Goal: Transaction & Acquisition: Purchase product/service

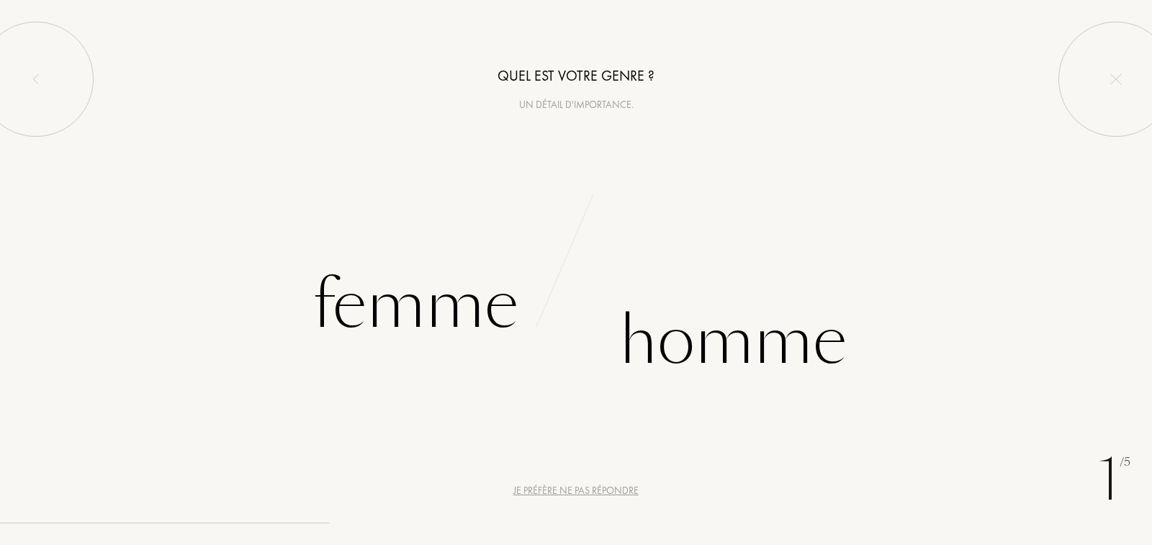
click at [576, 502] on div "1 /5 Je préfère ne pas répondre Quel est votre genre ? Un détail d'importance. …" at bounding box center [576, 272] width 1152 height 545
click at [572, 490] on div "Je préfère ne pas répondre" at bounding box center [575, 490] width 125 height 15
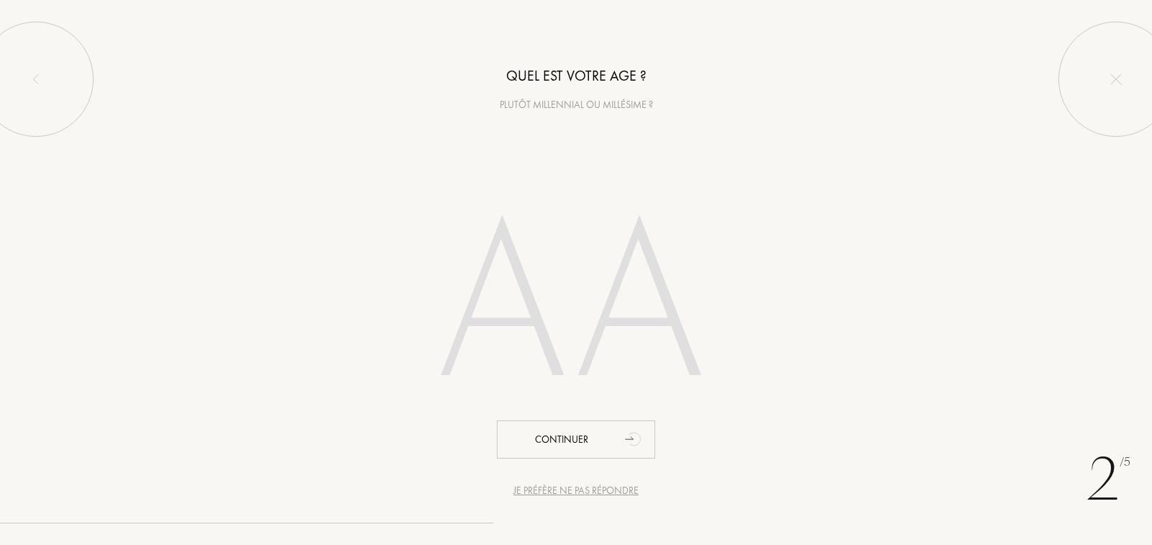
click at [572, 490] on div "Je préfère ne pas répondre" at bounding box center [575, 490] width 125 height 15
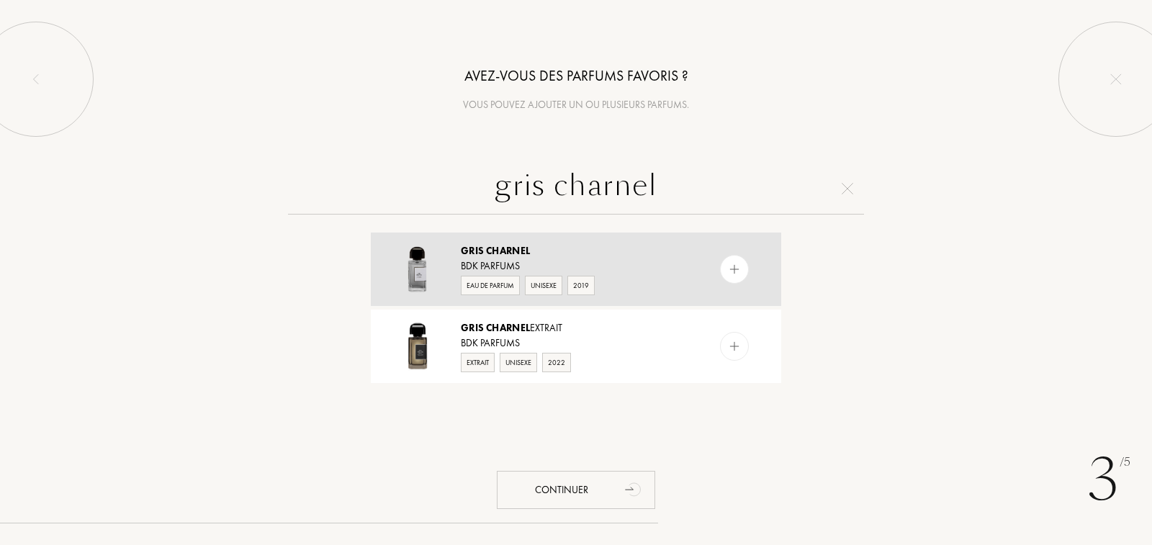
type input "gris charnel"
click at [644, 261] on div "BDK Parfums" at bounding box center [575, 265] width 229 height 15
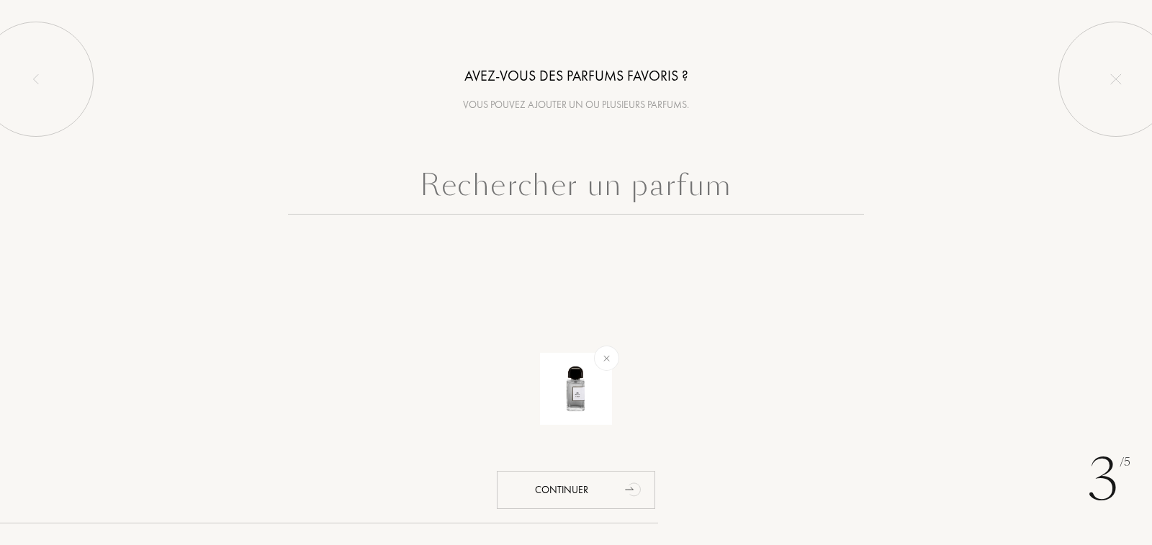
click at [589, 207] on input "text" at bounding box center [576, 189] width 576 height 52
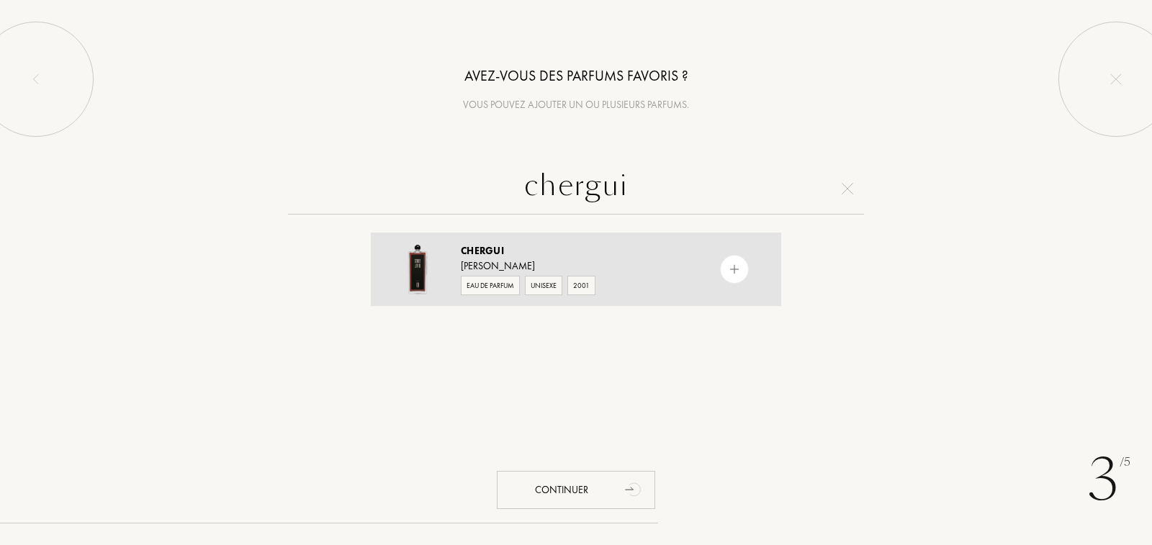
type input "chergui"
click at [633, 283] on div "Eau de Parfum Unisexe 2001" at bounding box center [575, 285] width 229 height 22
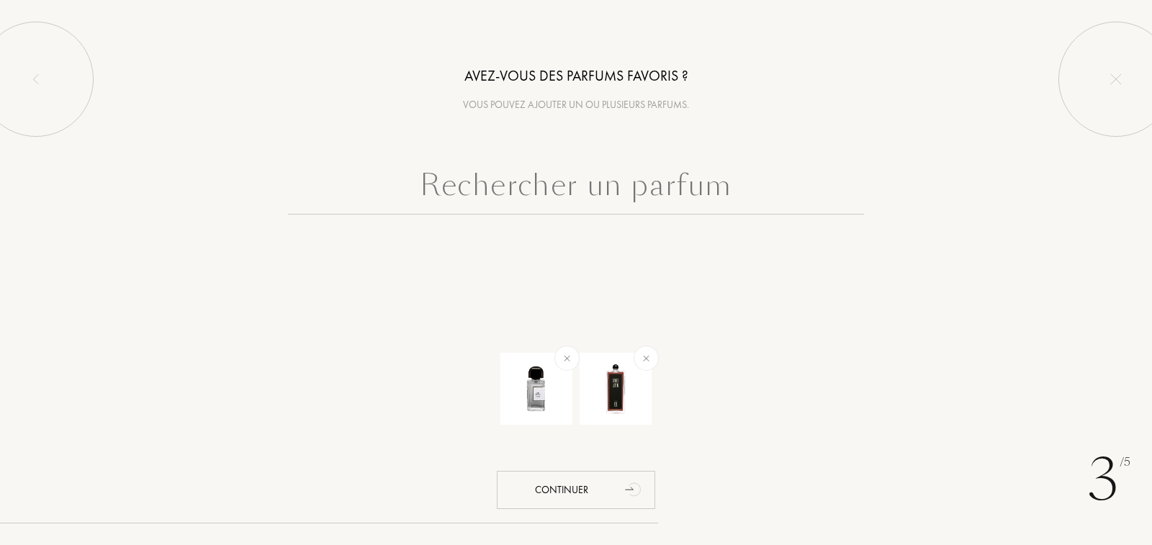
click at [552, 195] on input "text" at bounding box center [576, 189] width 576 height 52
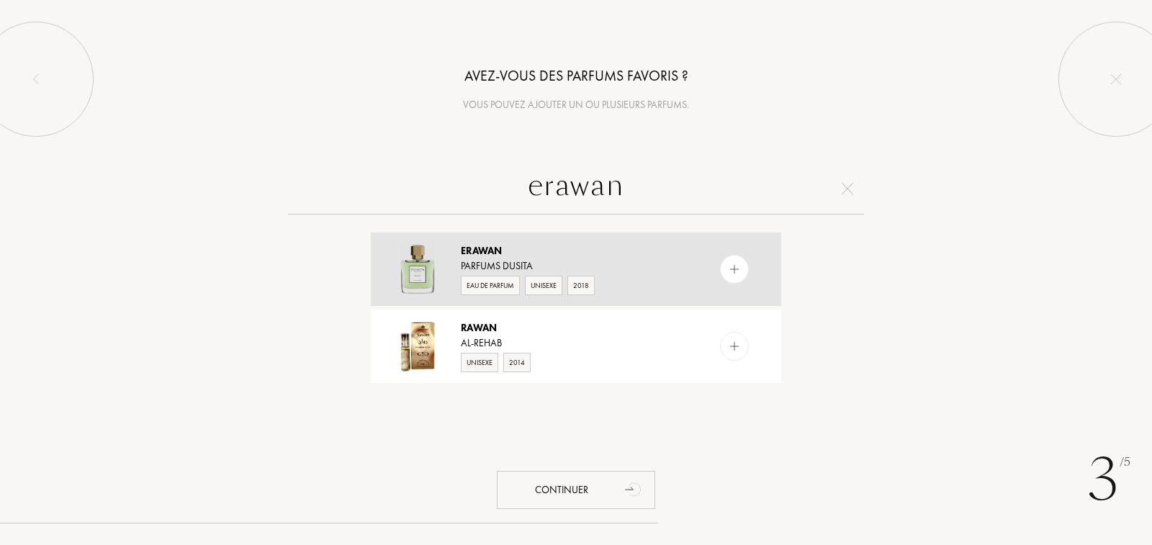
type input "erawan"
click at [645, 246] on div "Erawan" at bounding box center [575, 250] width 229 height 15
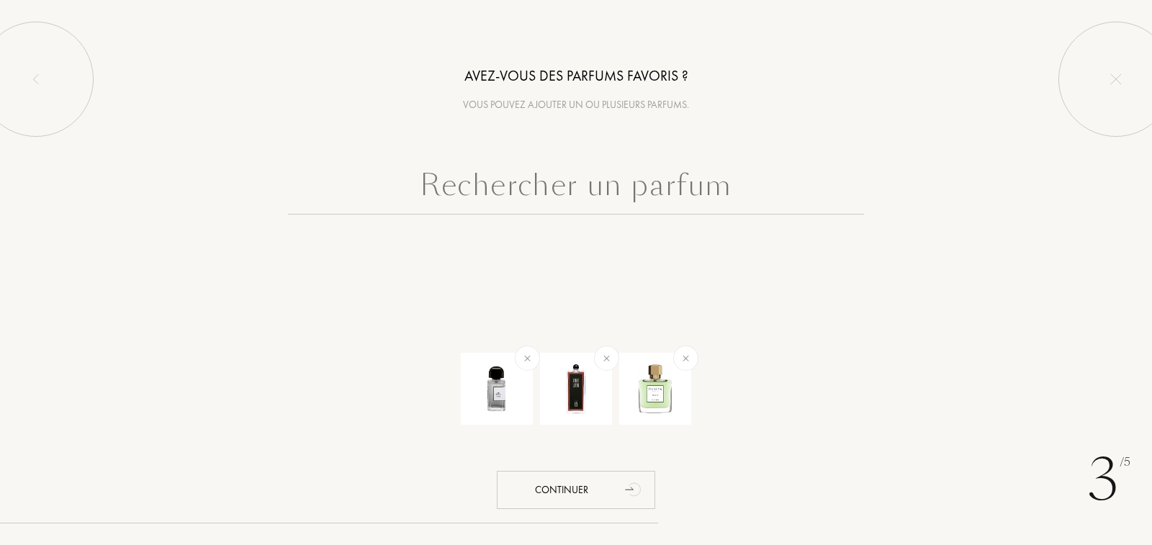
click at [622, 205] on input "text" at bounding box center [576, 189] width 576 height 52
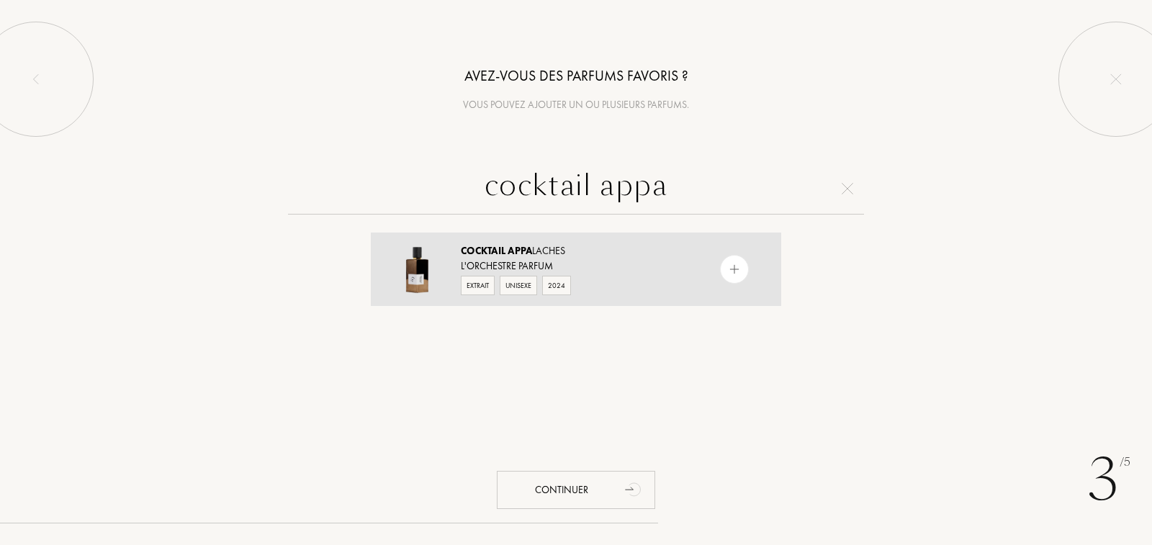
type input "cocktail appa"
click at [624, 259] on div "L'Orchestre Parfum" at bounding box center [575, 265] width 229 height 15
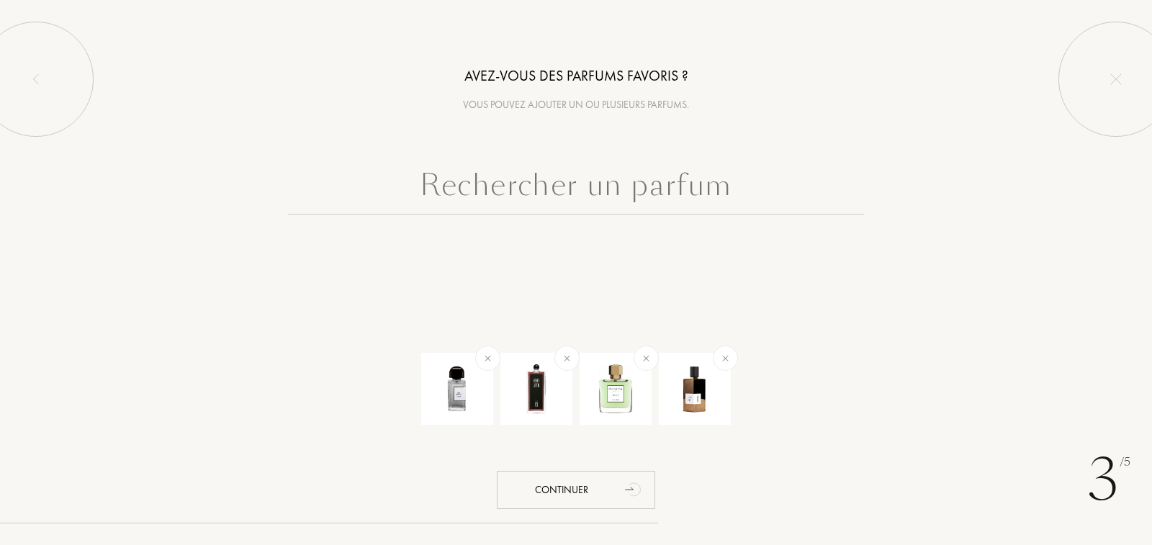
click at [618, 222] on div at bounding box center [576, 225] width 1152 height 124
click at [618, 201] on input "text" at bounding box center [576, 189] width 576 height 52
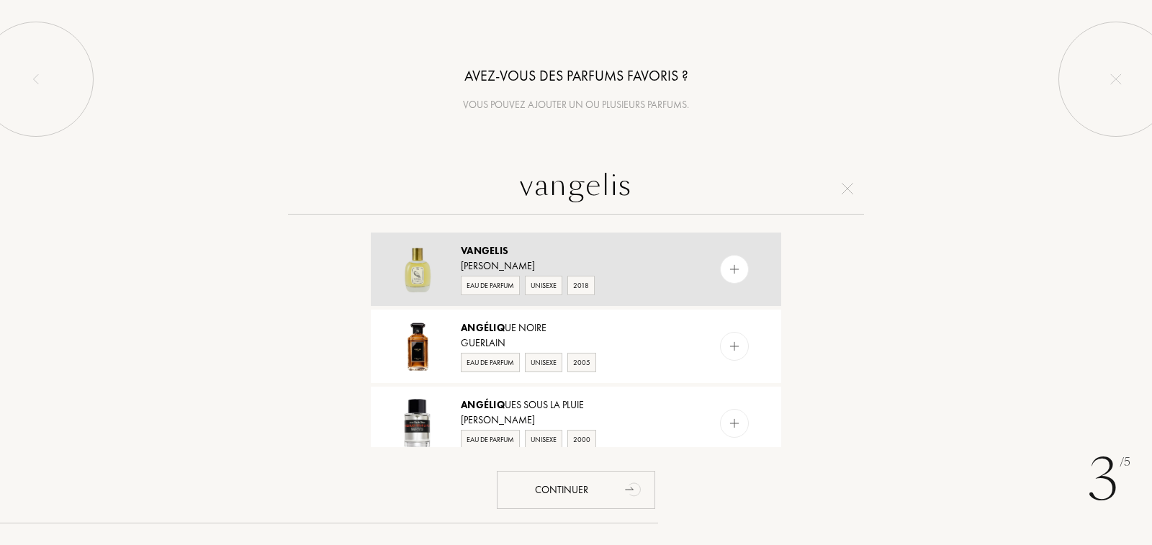
type input "vangelis"
click at [634, 266] on div "Sylvaine Delacourte" at bounding box center [575, 265] width 229 height 15
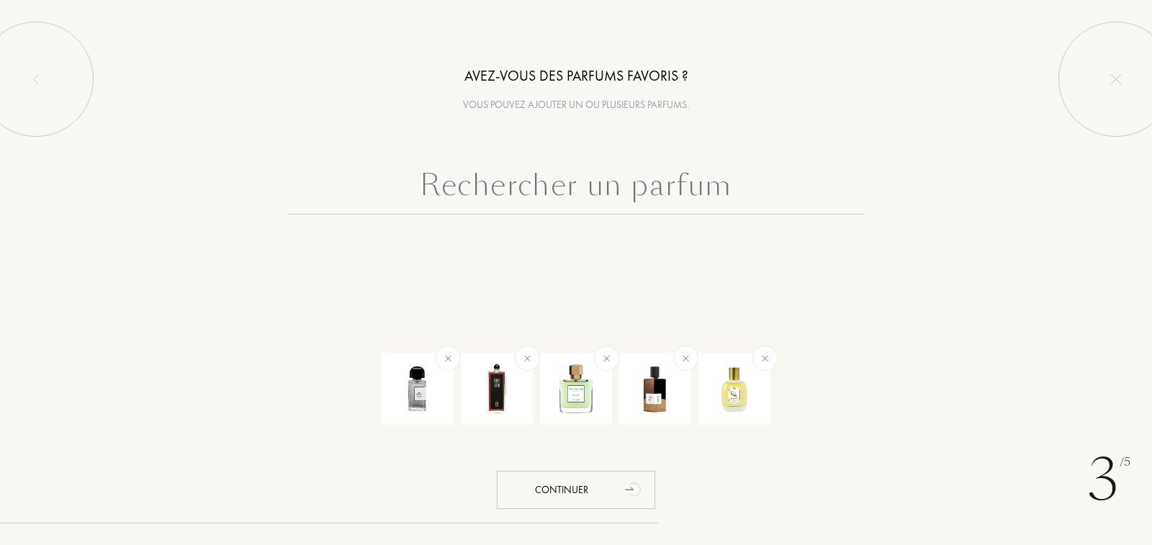
click at [630, 189] on input "text" at bounding box center [576, 189] width 576 height 52
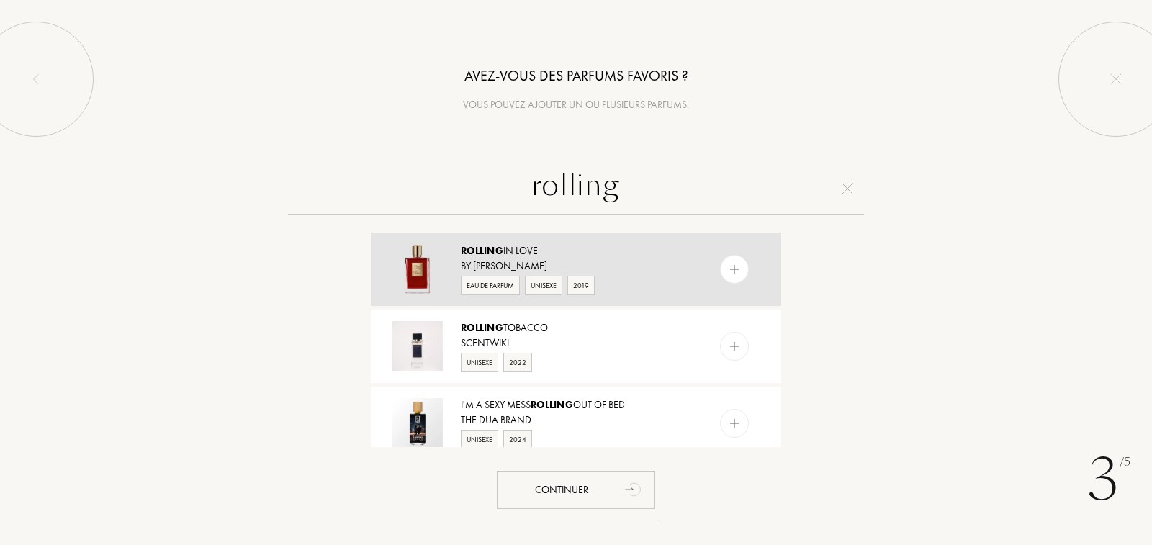
type input "rolling"
click at [652, 273] on div "By Kilian" at bounding box center [575, 265] width 229 height 15
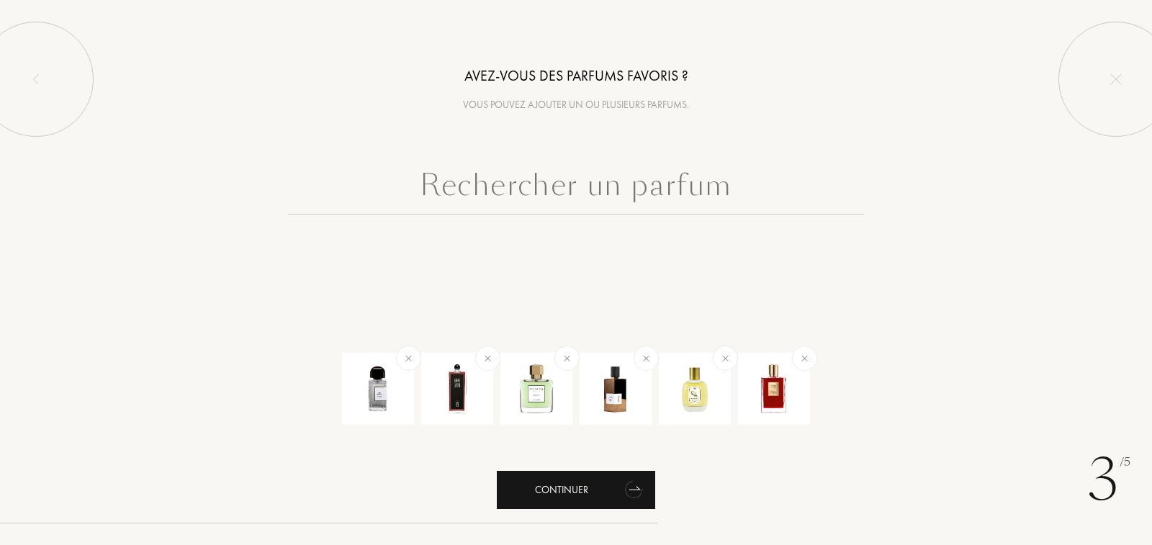
click at [577, 480] on div "Continuer" at bounding box center [576, 490] width 158 height 38
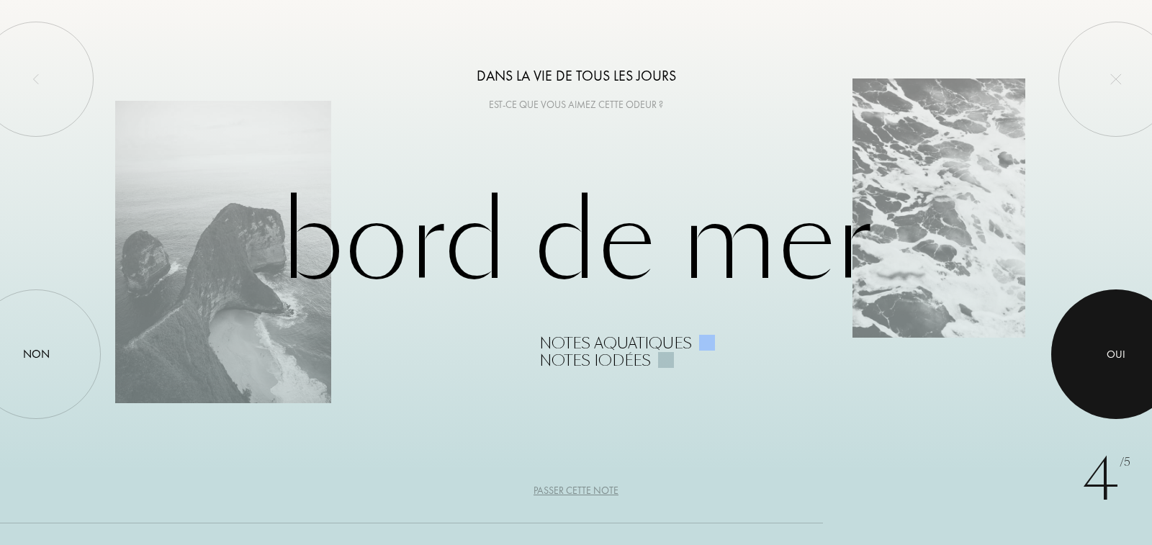
click at [1106, 351] on div at bounding box center [1116, 354] width 130 height 130
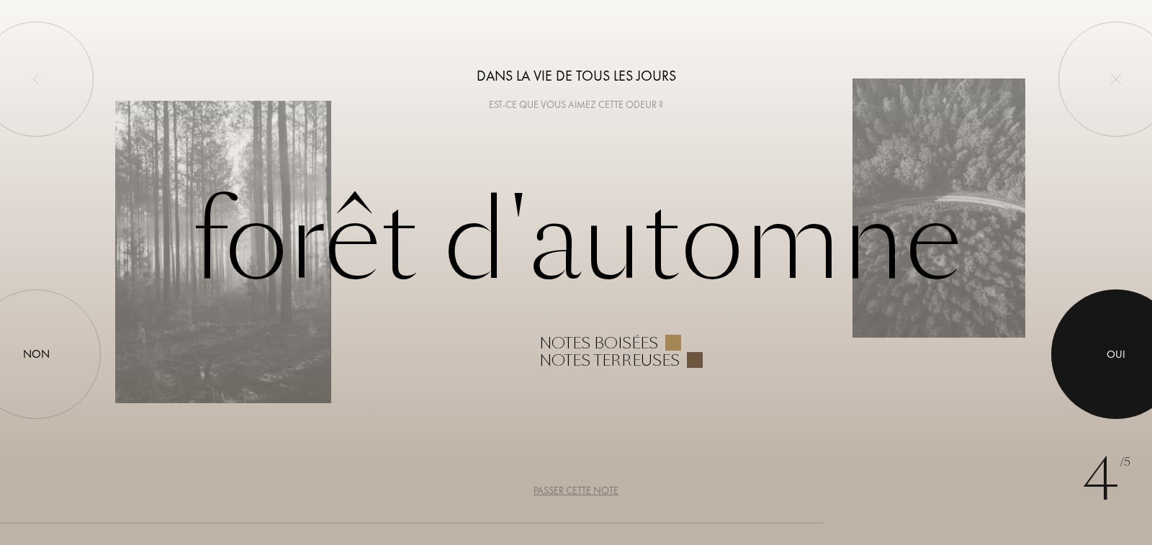
click at [1106, 351] on div at bounding box center [1116, 354] width 130 height 130
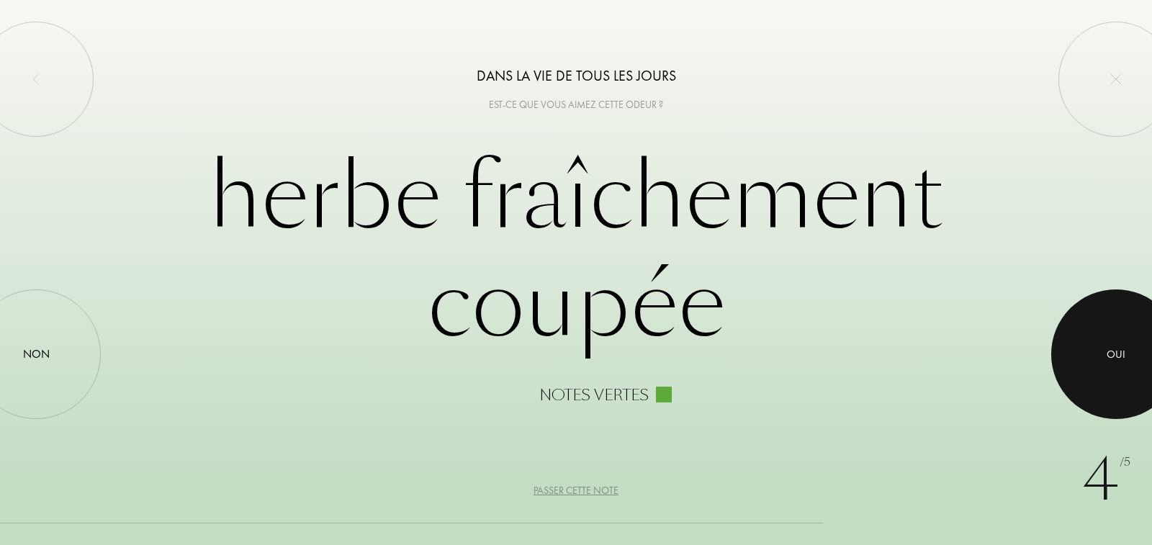
click at [1106, 351] on div at bounding box center [1116, 354] width 130 height 130
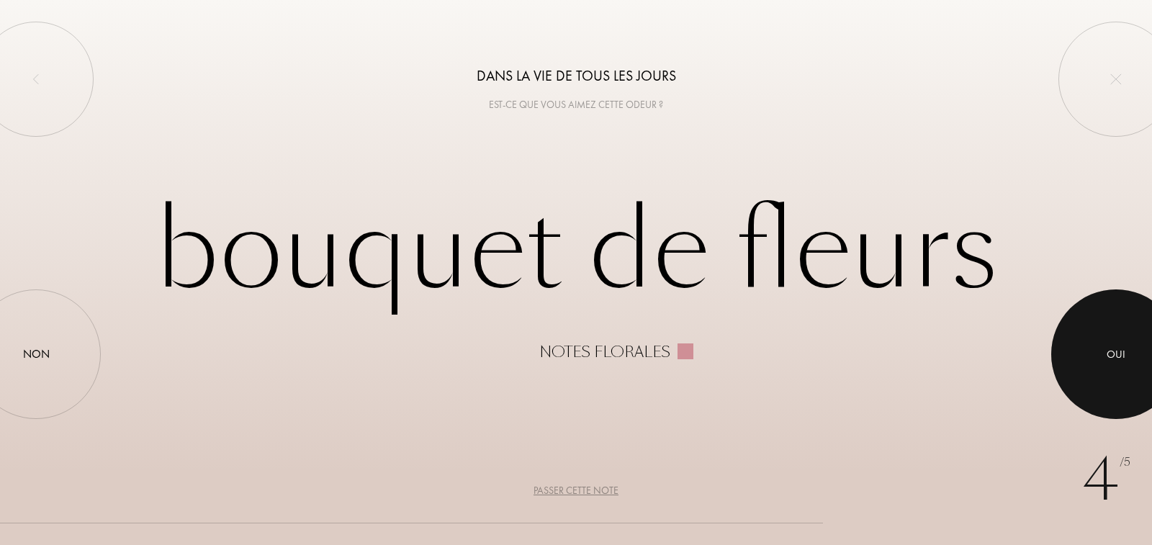
click at [1111, 344] on div at bounding box center [1116, 354] width 130 height 130
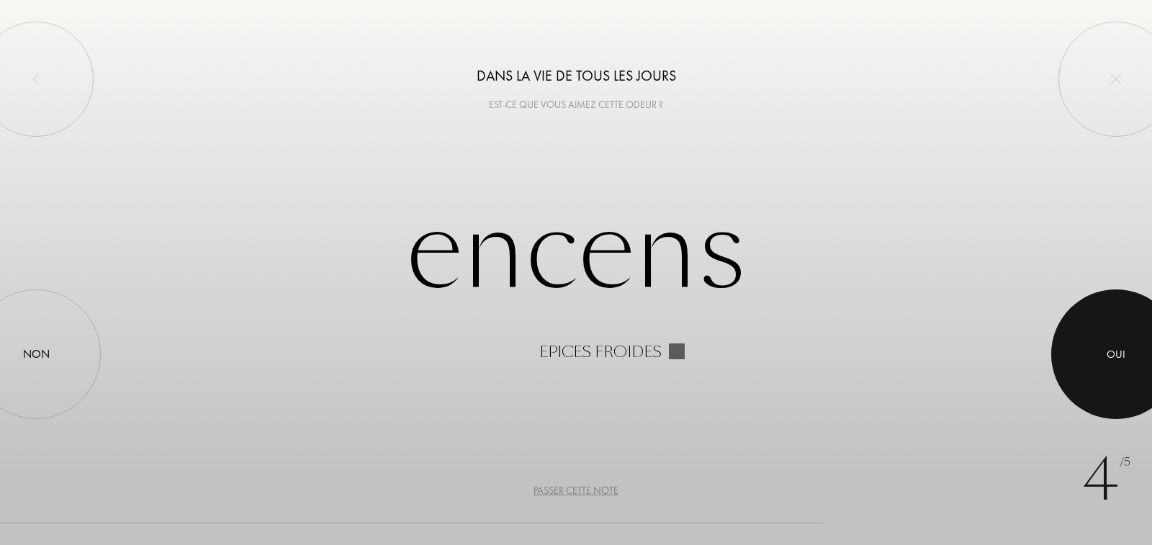
click at [1111, 344] on div at bounding box center [1116, 354] width 130 height 130
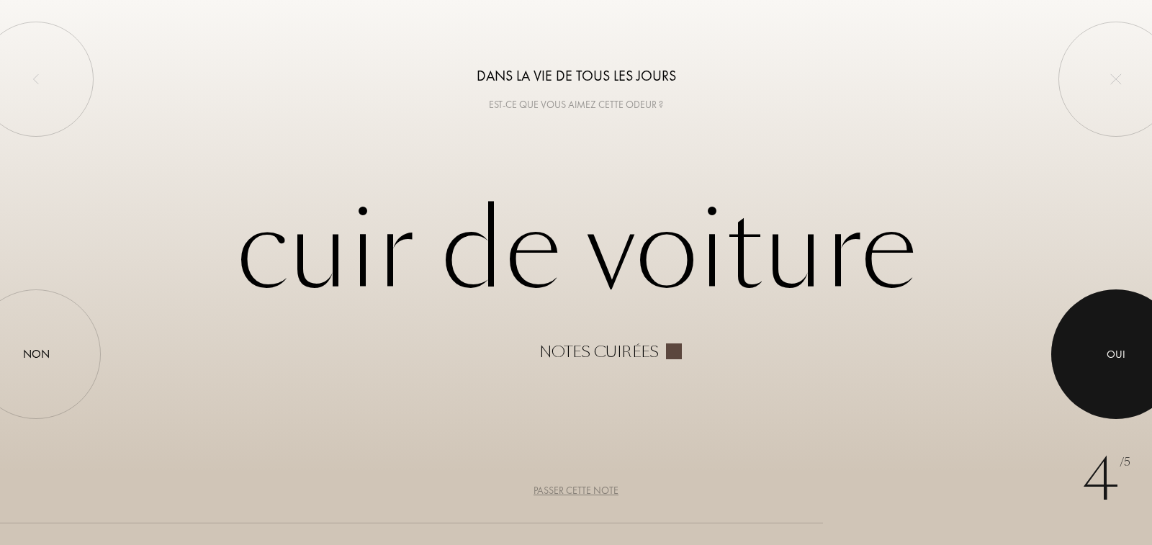
click at [1111, 344] on div at bounding box center [1116, 354] width 130 height 130
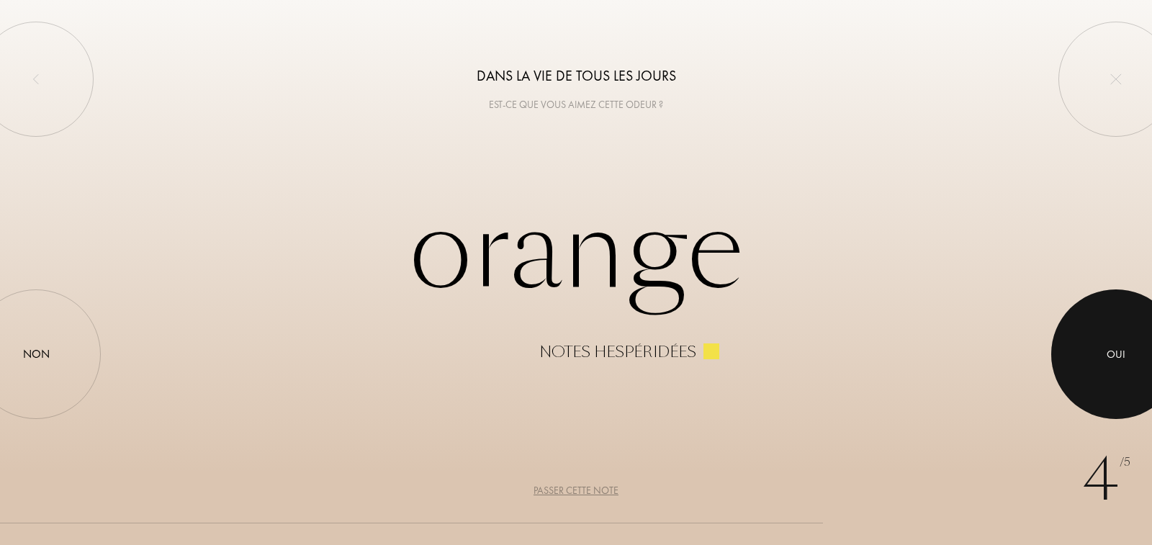
click at [1111, 344] on div at bounding box center [1116, 354] width 130 height 130
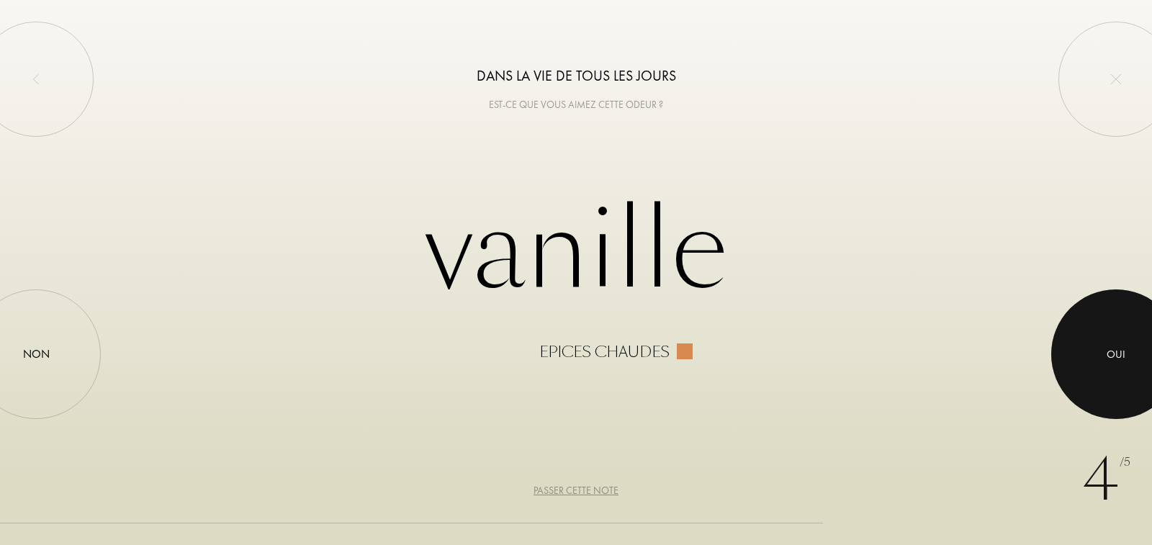
click at [1111, 344] on div at bounding box center [1116, 354] width 130 height 130
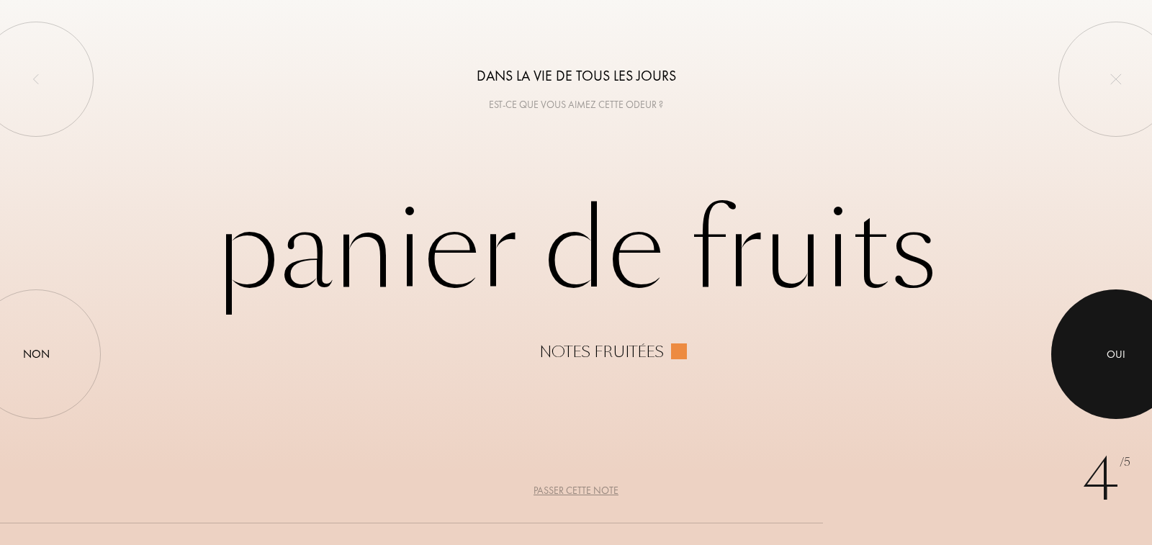
click at [1111, 344] on div at bounding box center [1116, 354] width 130 height 130
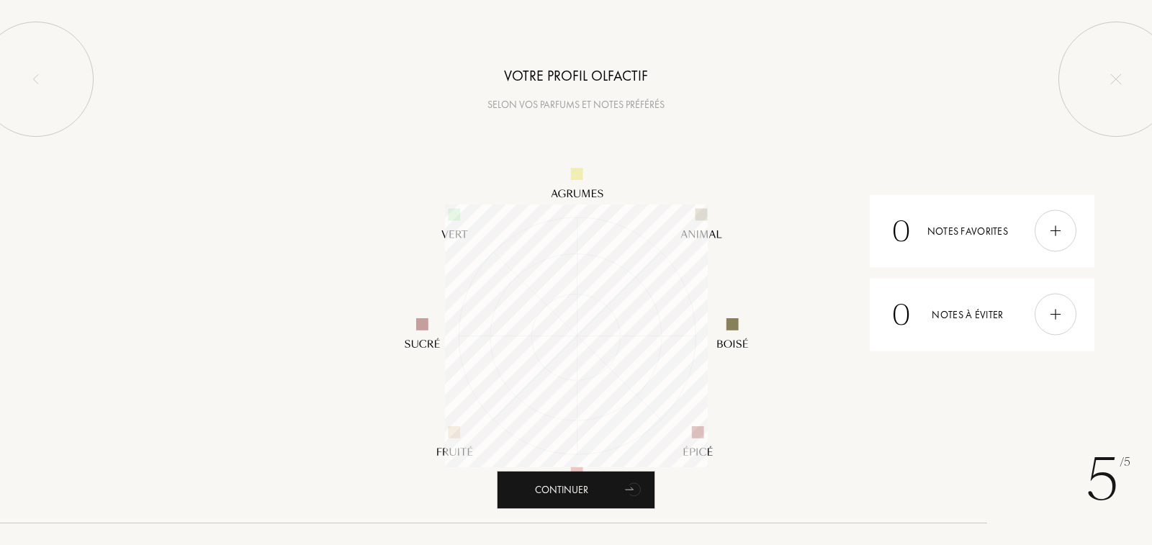
scroll to position [263, 263]
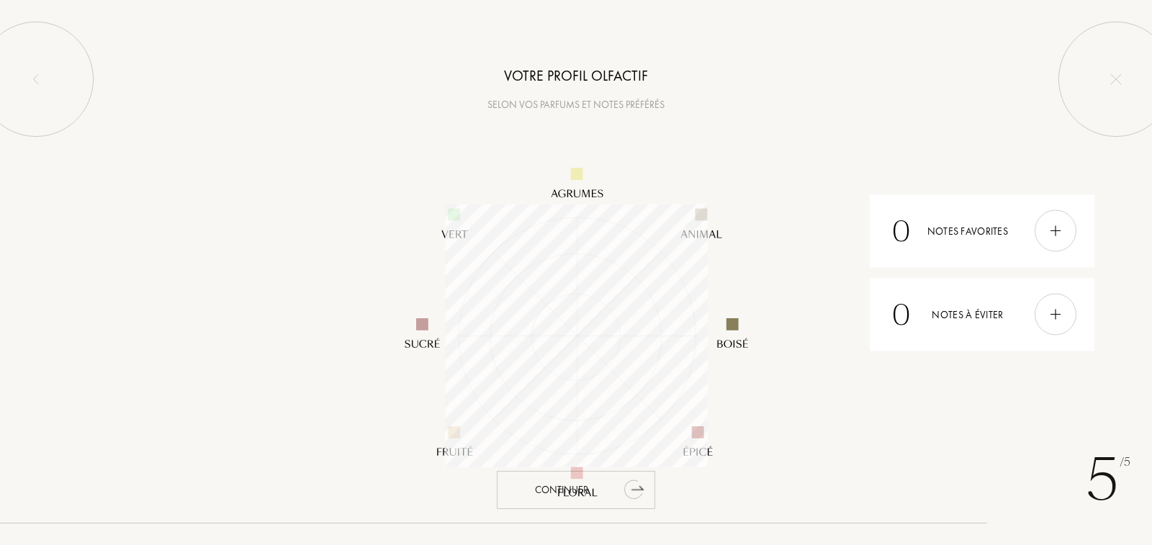
click at [574, 485] on div "Continuer" at bounding box center [576, 490] width 158 height 38
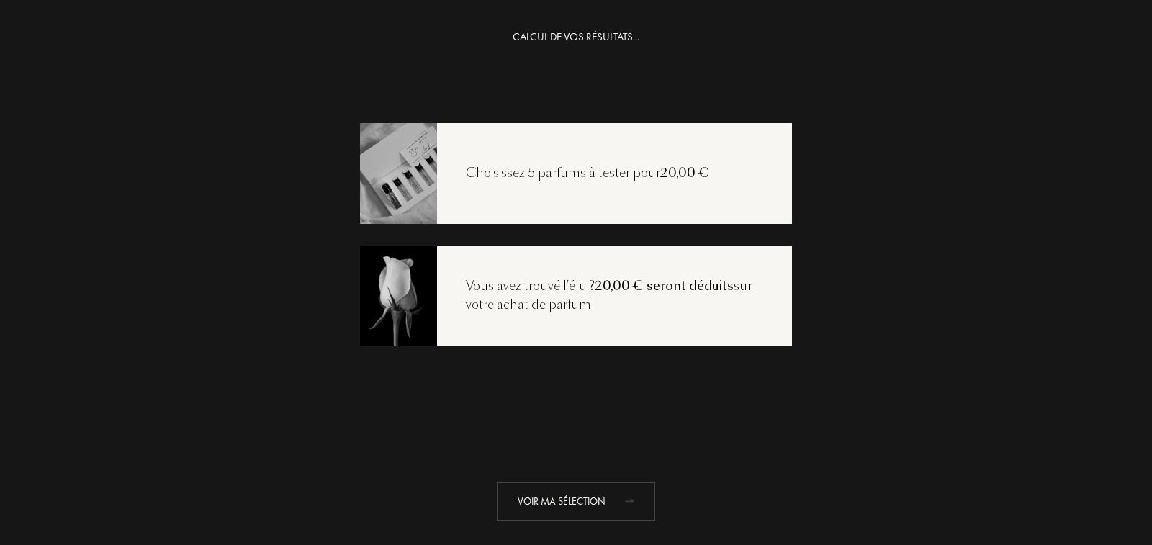
click at [561, 498] on div "Voir ma sélection" at bounding box center [576, 501] width 158 height 38
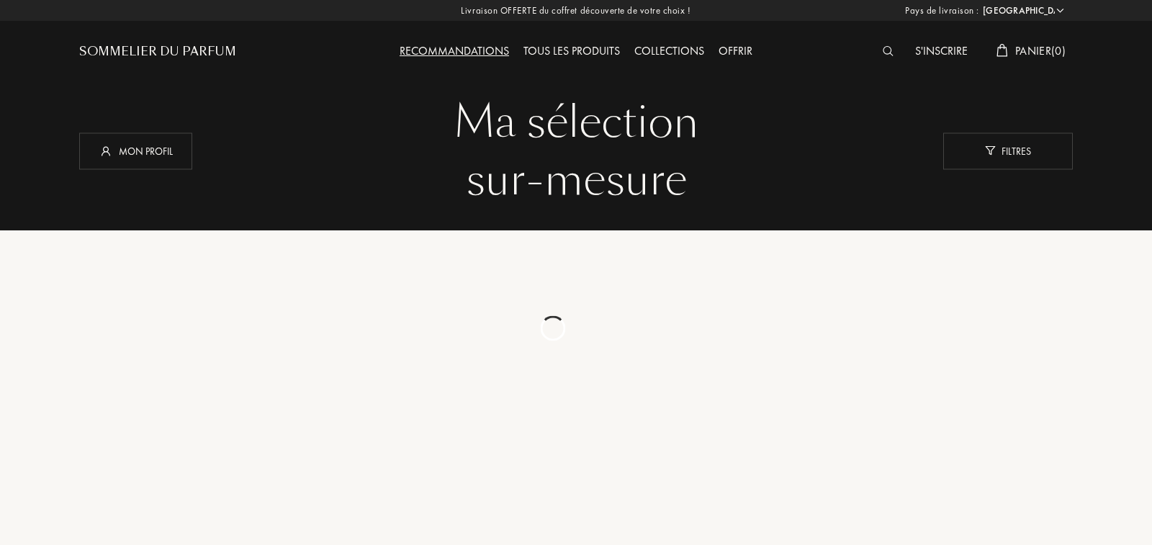
select select "FR"
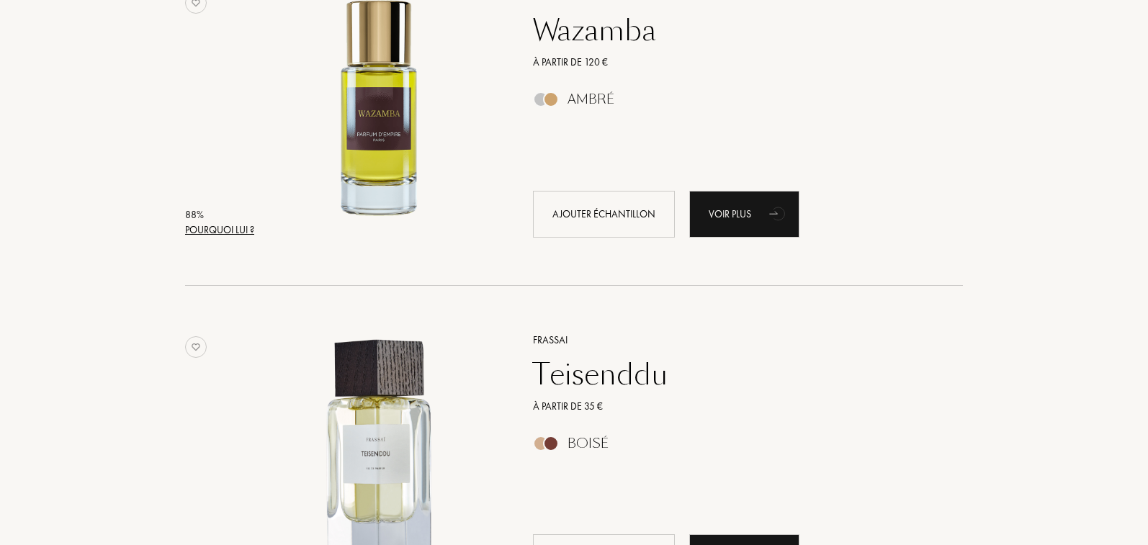
scroll to position [2727, 0]
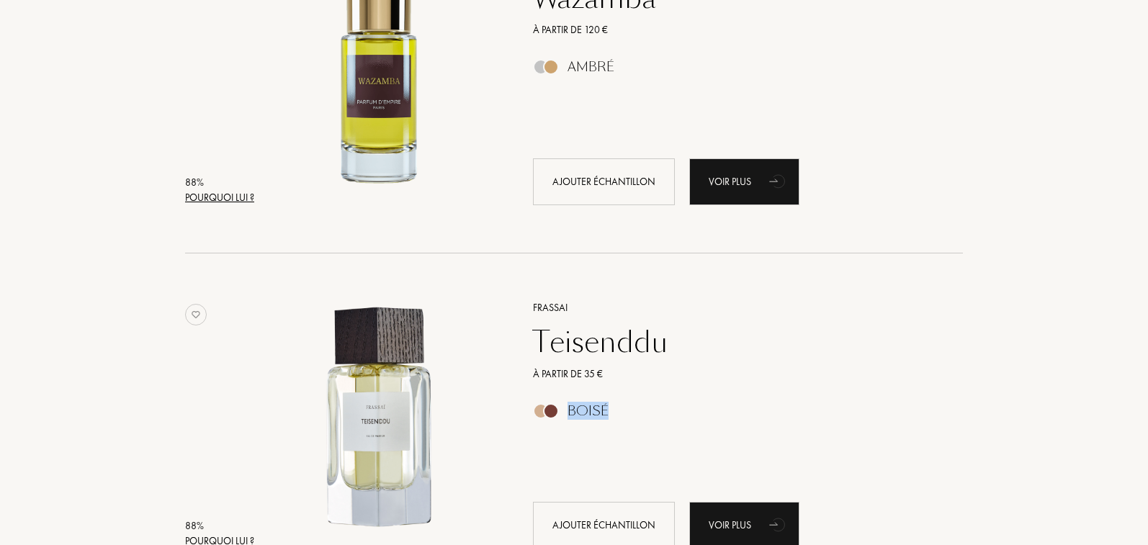
drag, startPoint x: 1147, startPoint y: 367, endPoint x: 1149, endPoint y: 392, distance: 25.3
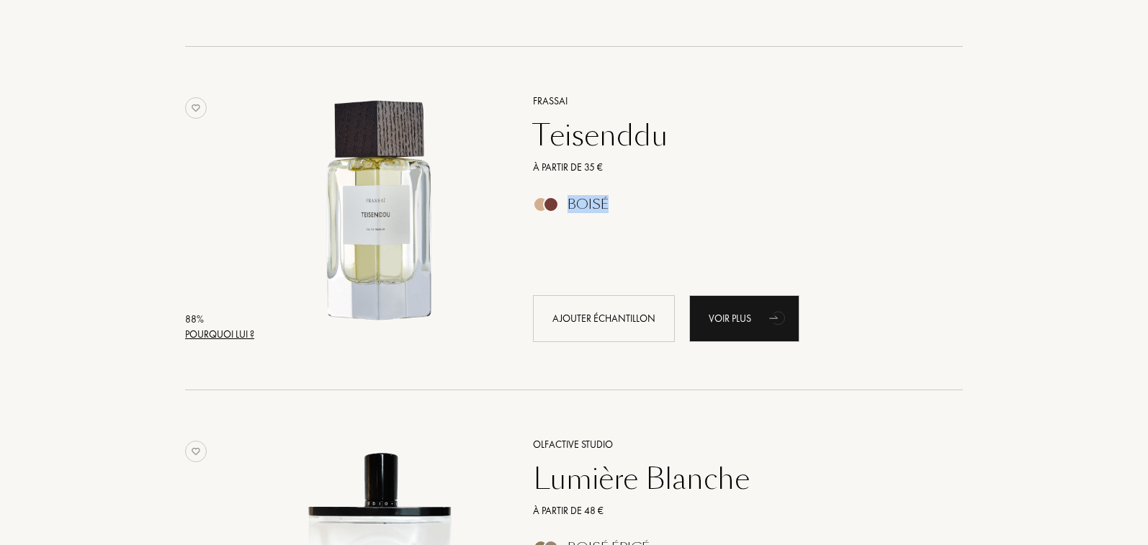
scroll to position [3018, 0]
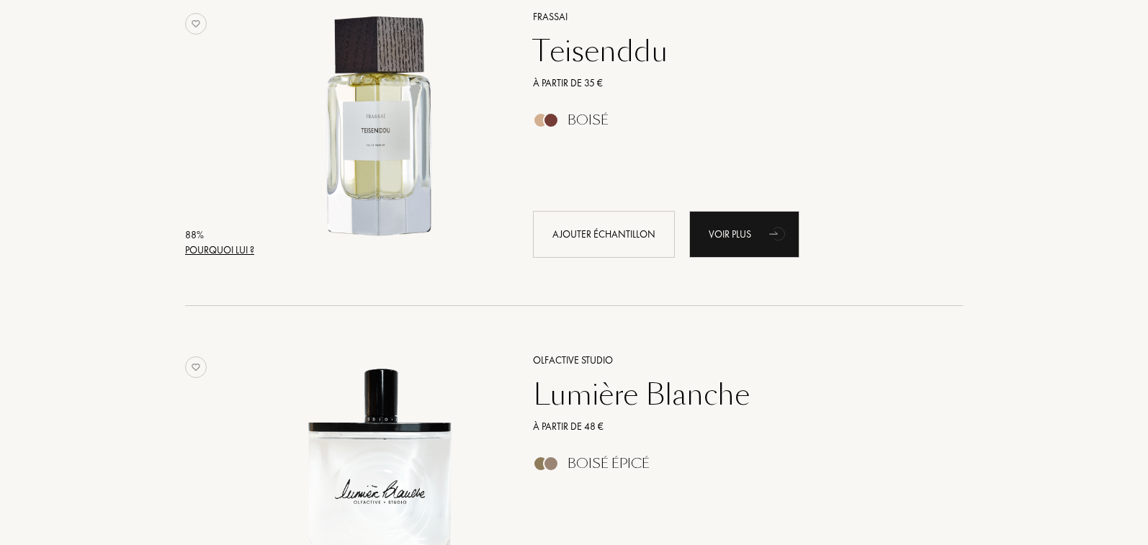
click at [1030, 179] on div "88 % Pourquoi lui ? Frassai Teisenddu À partir de 35 € Boisé Ajouter échantillo…" at bounding box center [574, 135] width 994 height 344
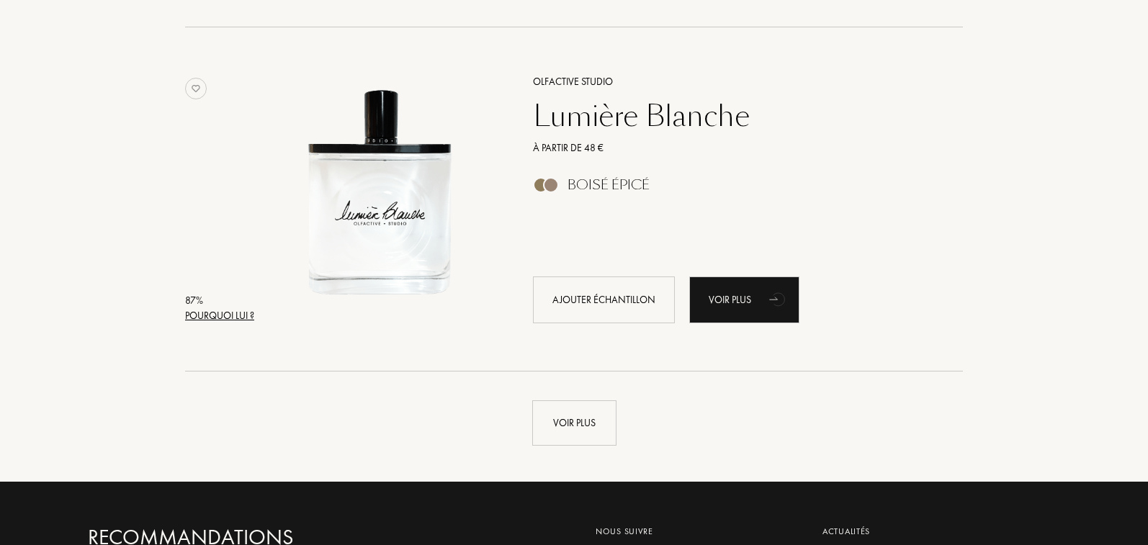
scroll to position [3381, 0]
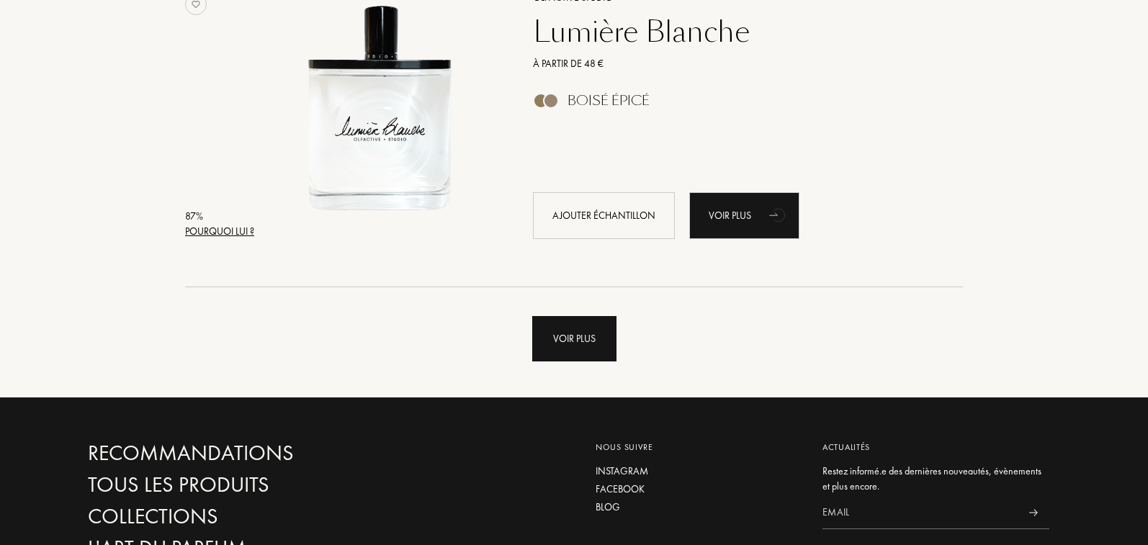
click at [575, 321] on div "Voir plus" at bounding box center [574, 338] width 84 height 45
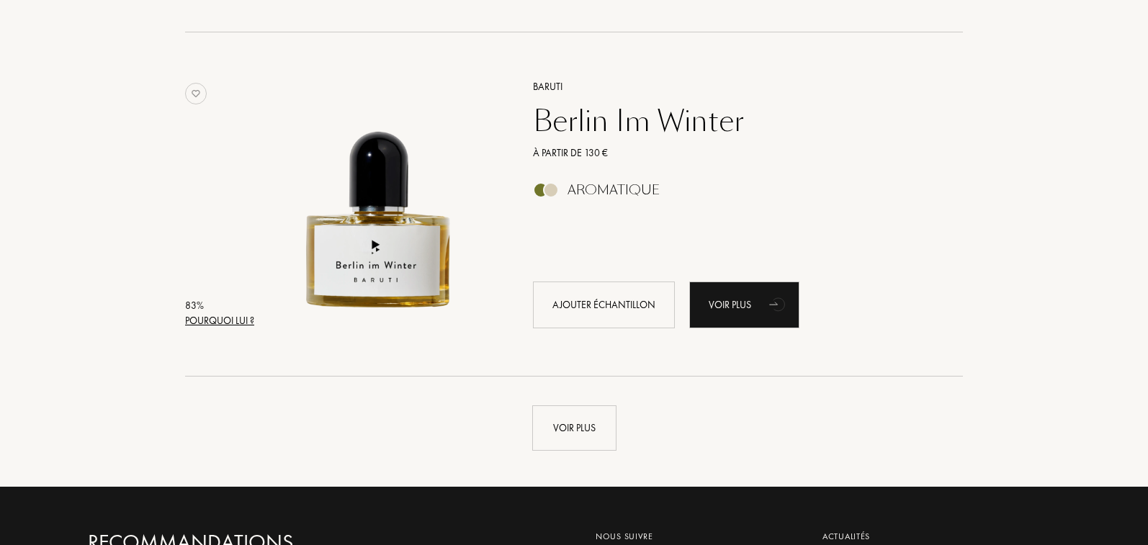
scroll to position [6800, 0]
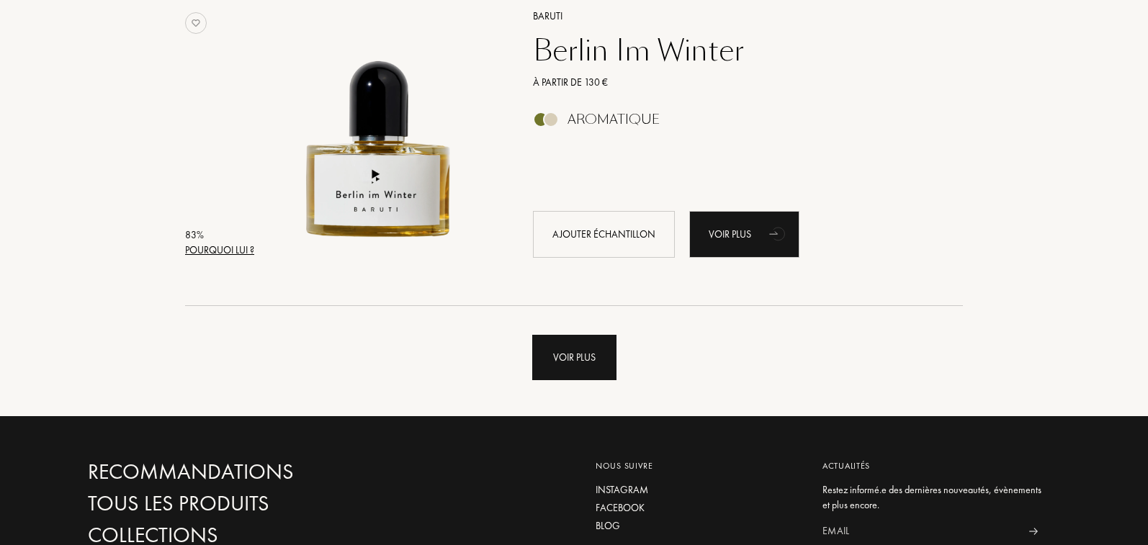
click at [567, 351] on div "Voir plus" at bounding box center [574, 357] width 84 height 45
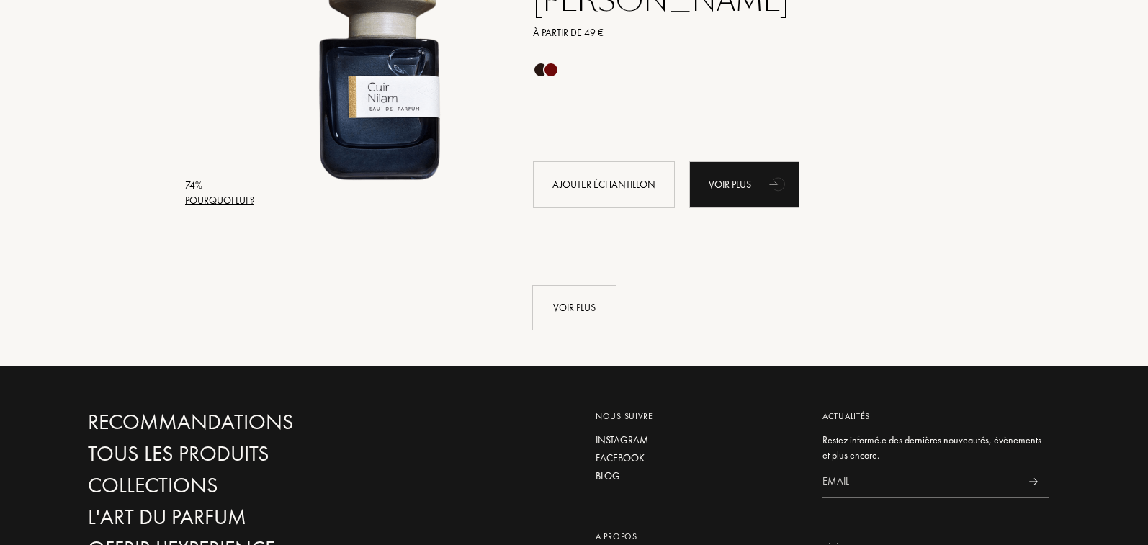
scroll to position [10230, 0]
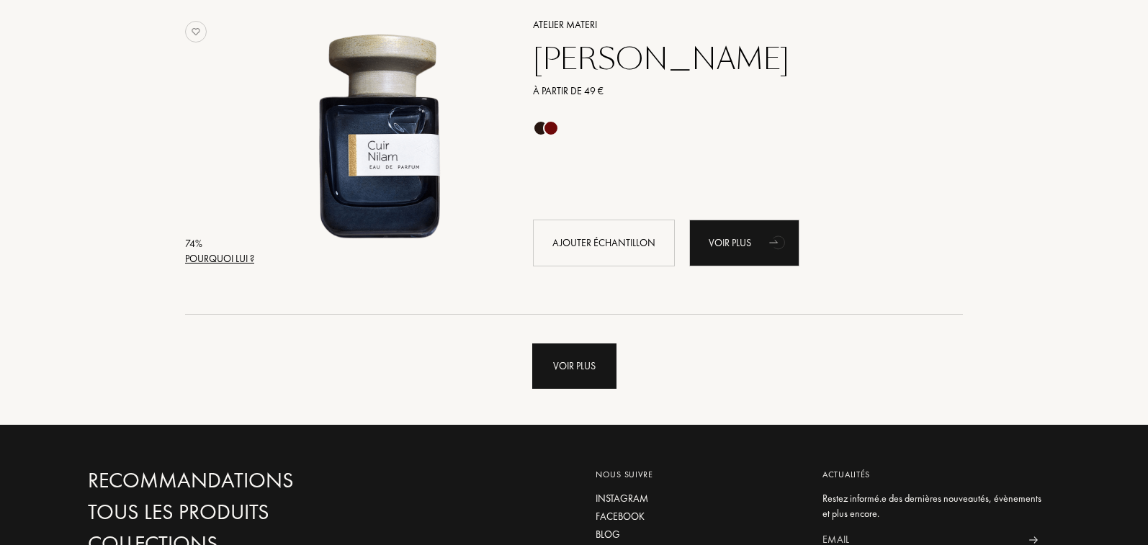
click at [572, 363] on div "Voir plus" at bounding box center [574, 365] width 84 height 45
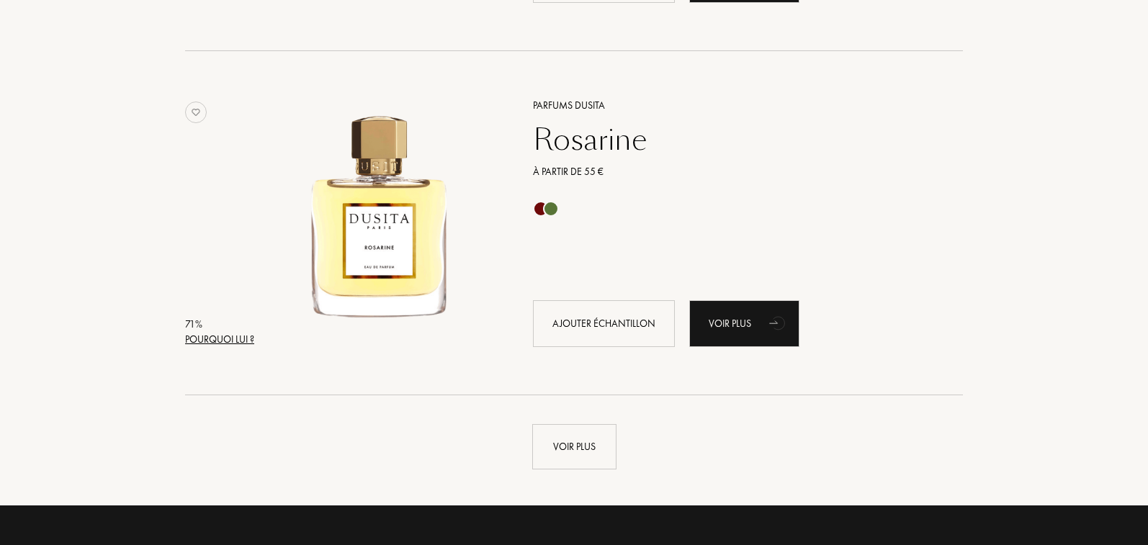
scroll to position [13645, 0]
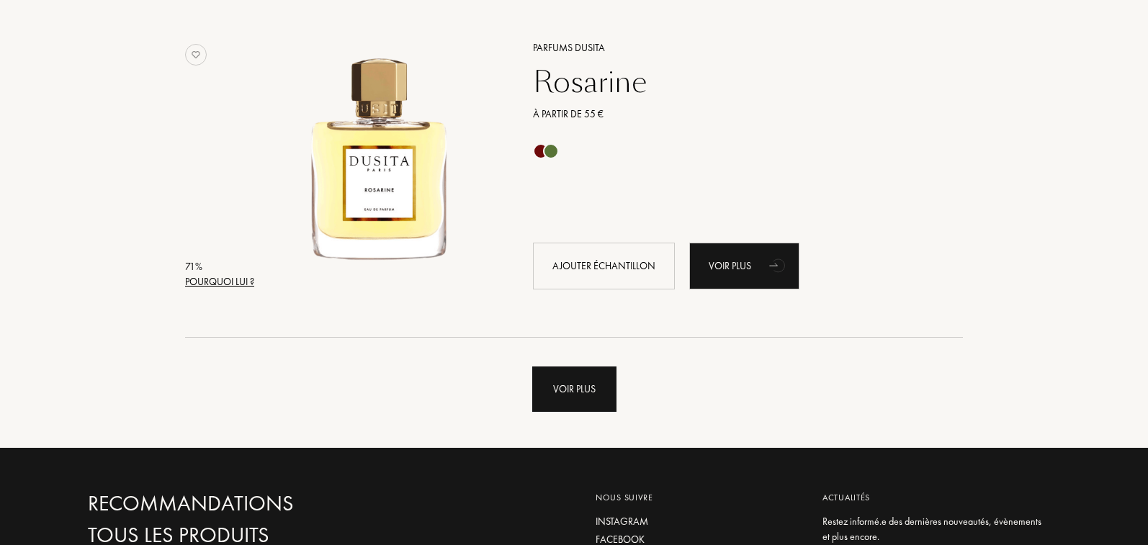
click at [616, 401] on div "Voir plus" at bounding box center [574, 388] width 84 height 45
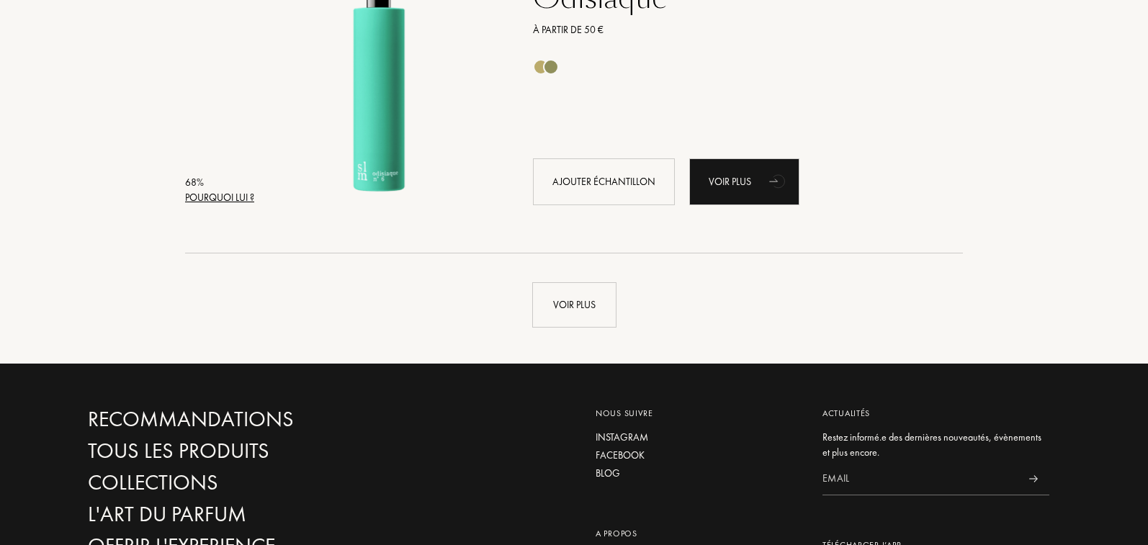
scroll to position [17262, 0]
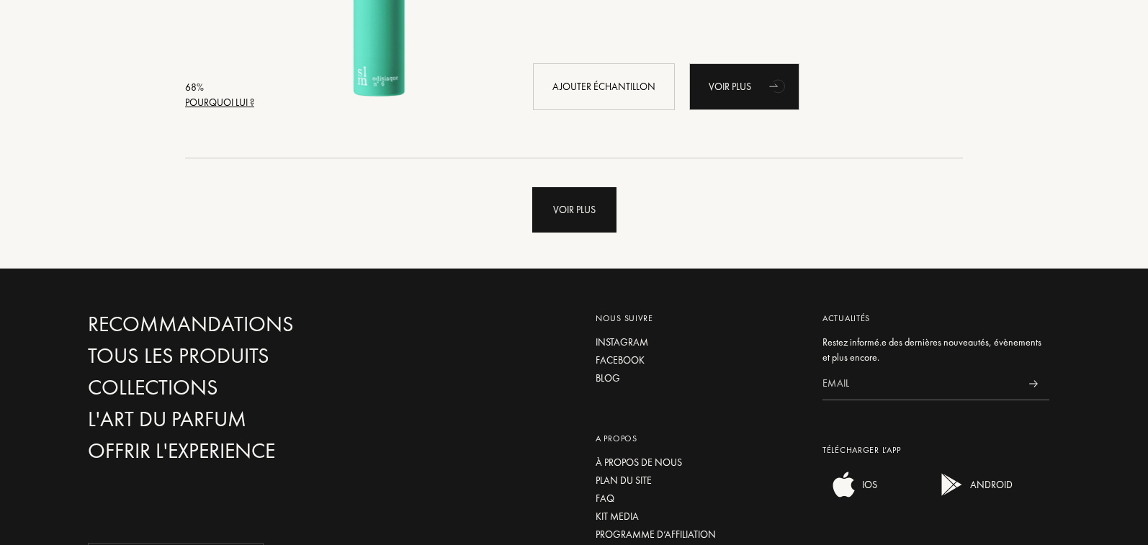
click at [564, 210] on div "Voir plus" at bounding box center [574, 209] width 84 height 45
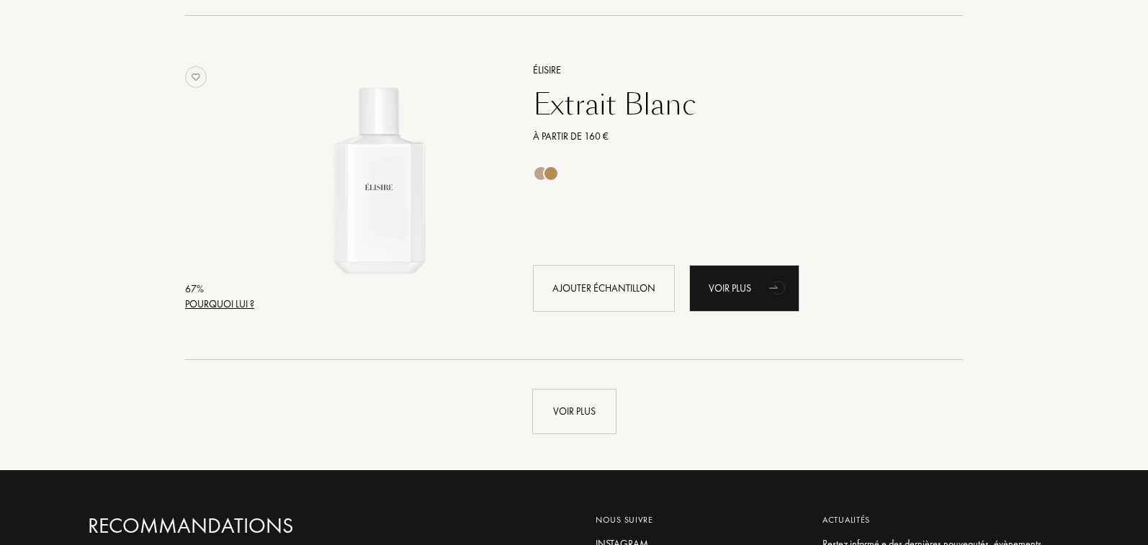
scroll to position [20611, 0]
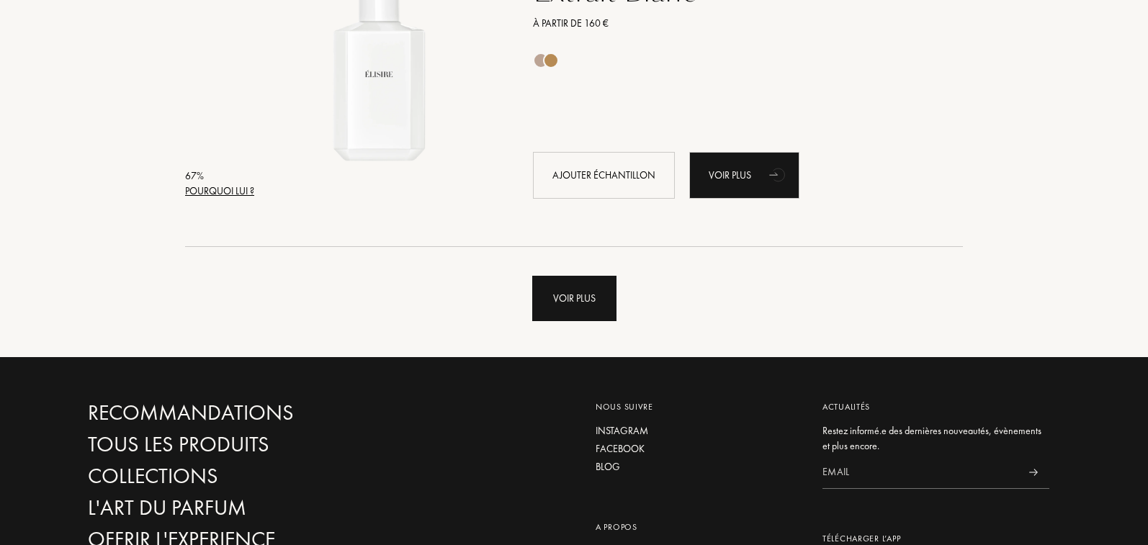
click at [590, 296] on div "Voir plus" at bounding box center [574, 298] width 84 height 45
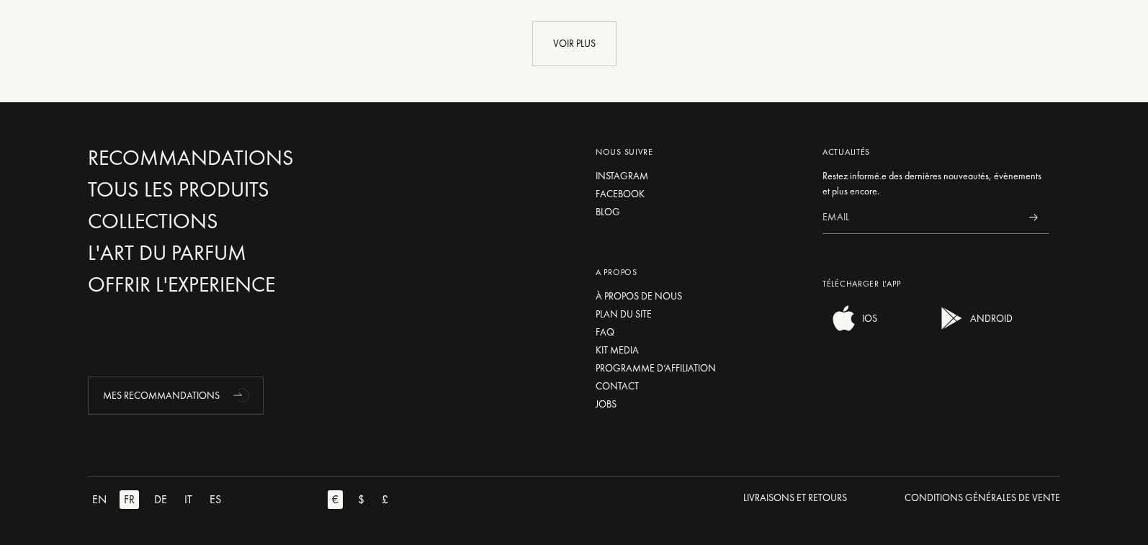
scroll to position [24271, 0]
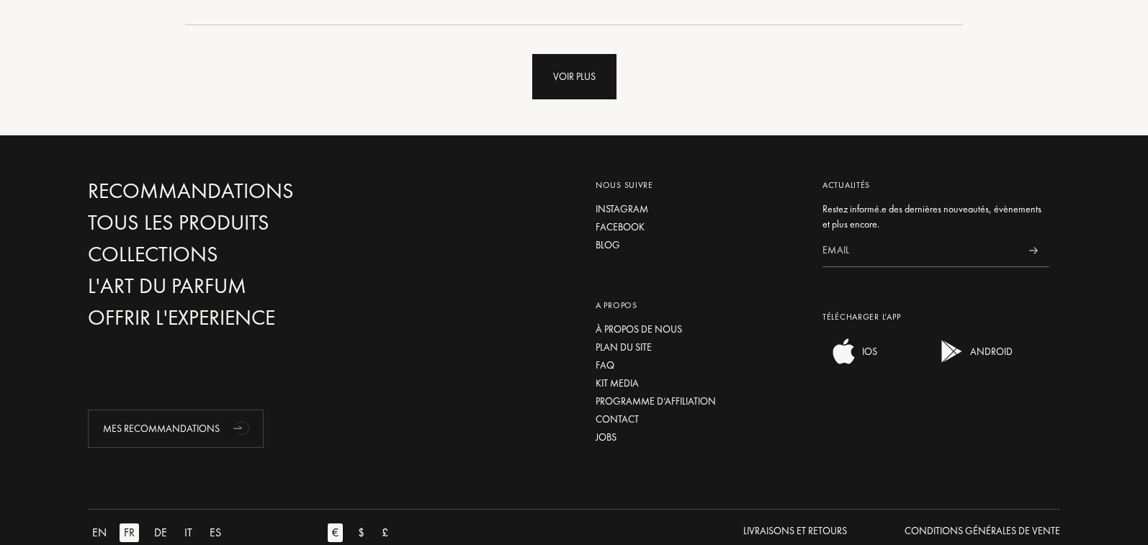
click at [582, 81] on div "Voir plus" at bounding box center [574, 76] width 84 height 45
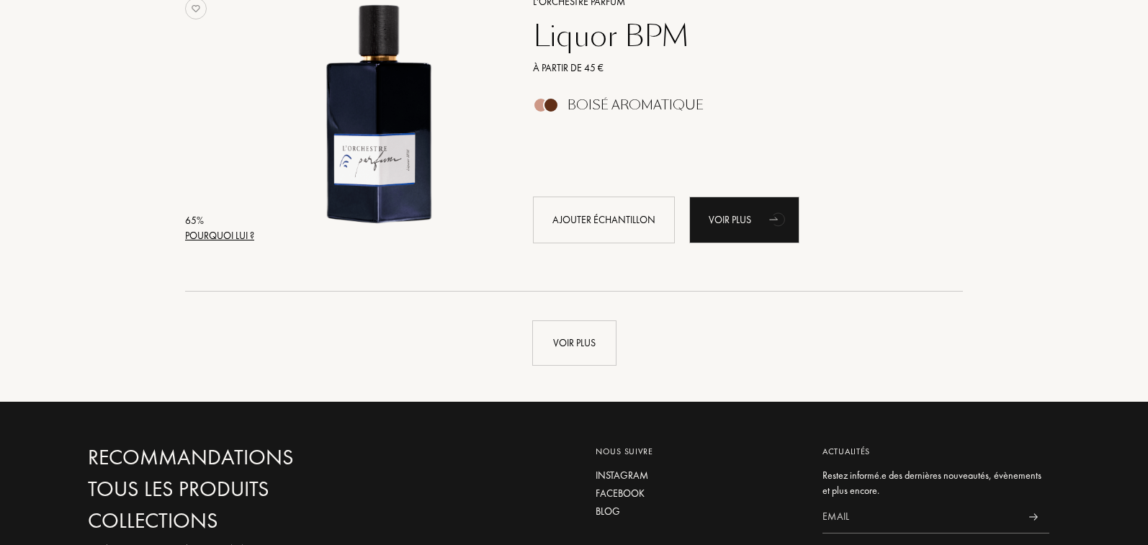
scroll to position [27518, 0]
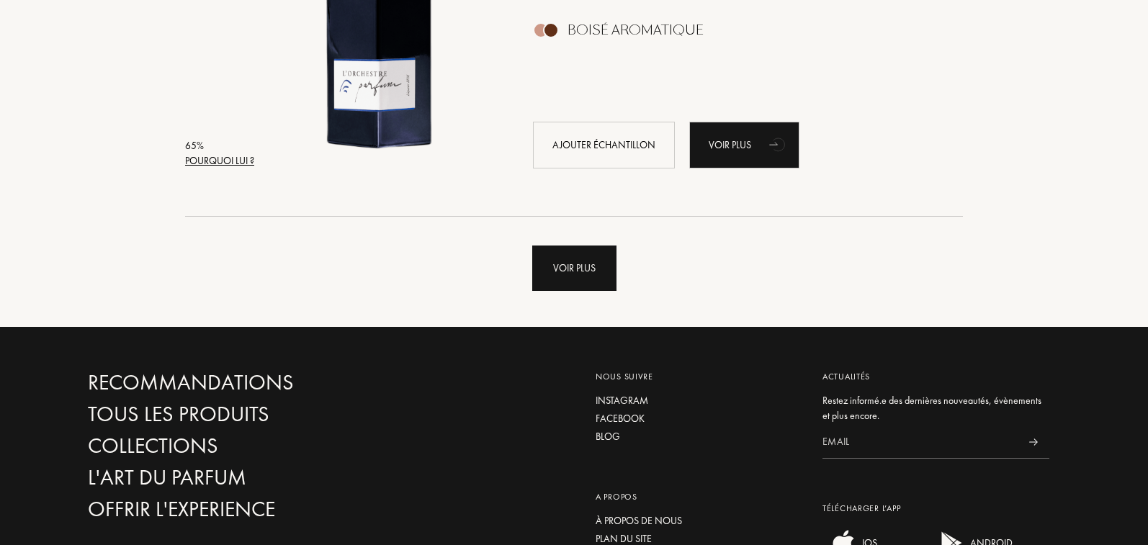
click at [576, 261] on div "Voir plus" at bounding box center [574, 268] width 84 height 45
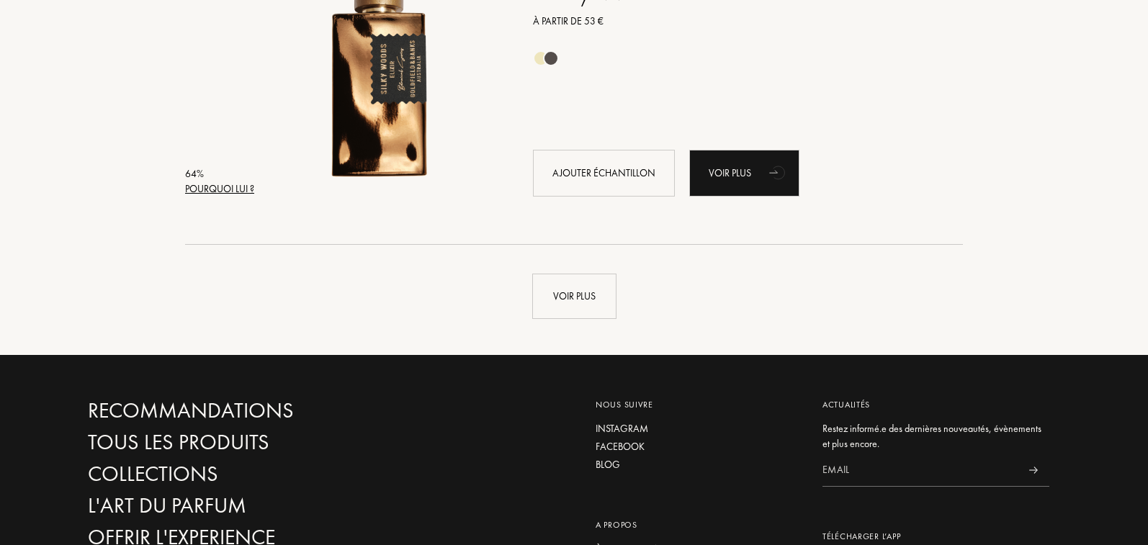
scroll to position [31096, 0]
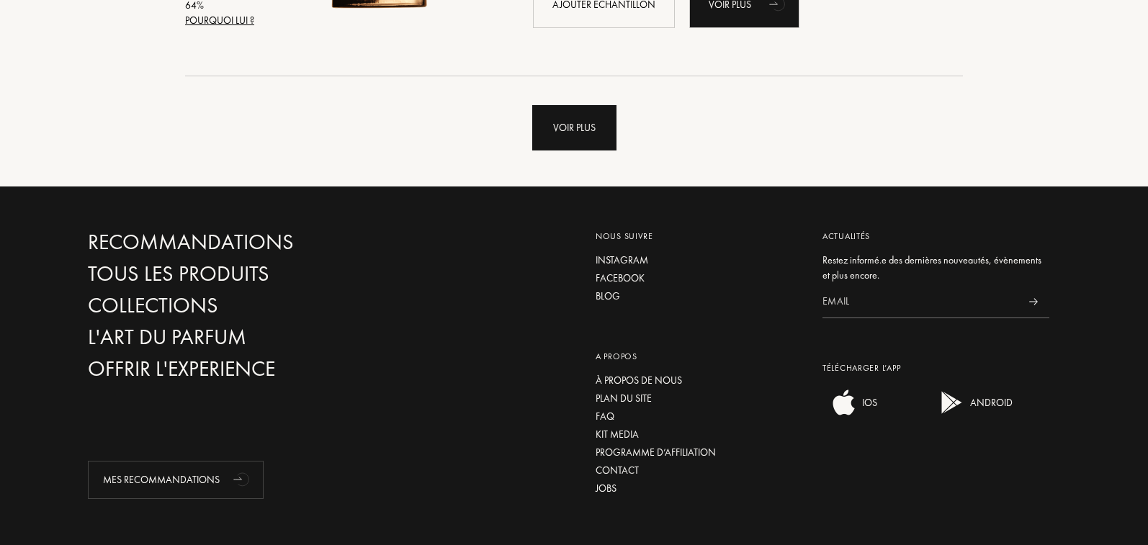
click at [587, 125] on div "Voir plus" at bounding box center [574, 127] width 84 height 45
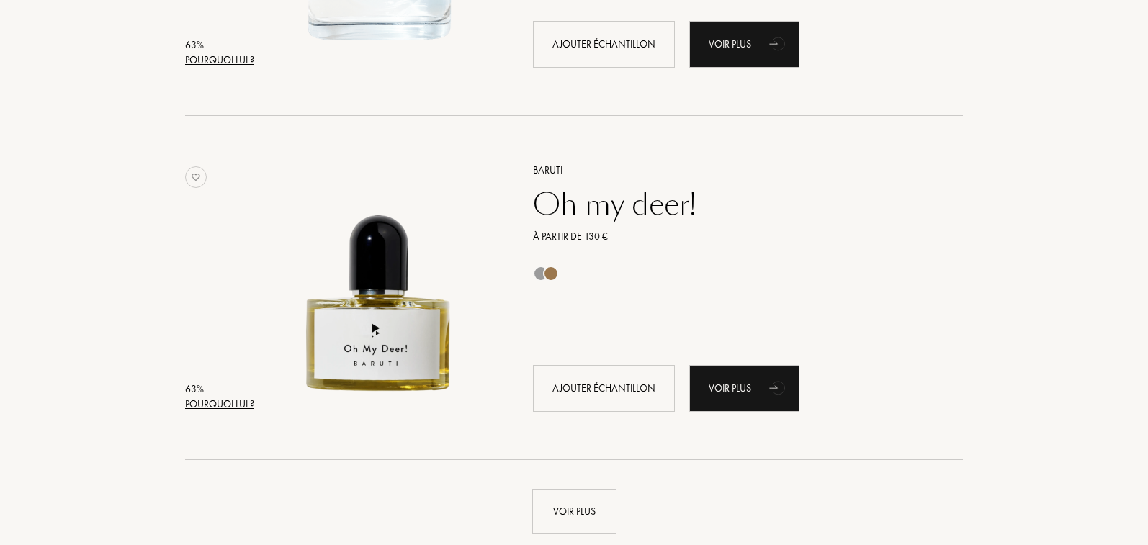
scroll to position [34244, 0]
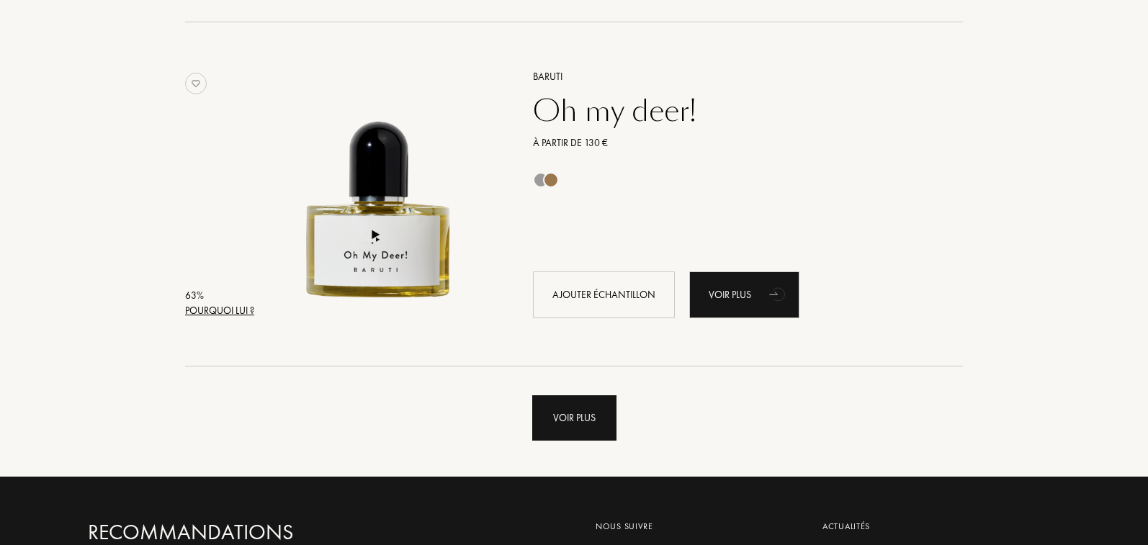
click at [582, 433] on div "Voir plus" at bounding box center [574, 417] width 84 height 45
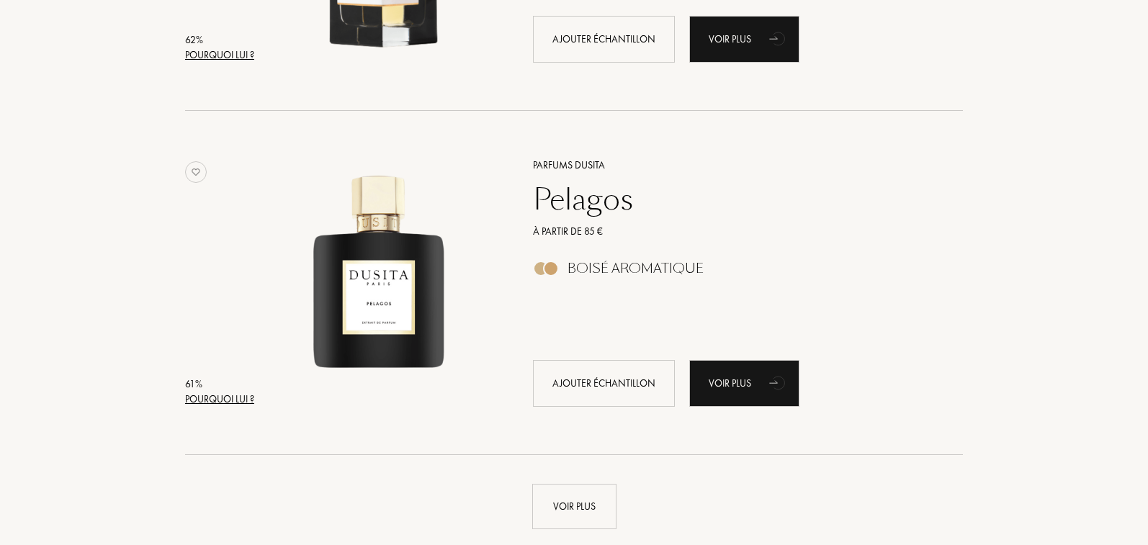
scroll to position [37645, 0]
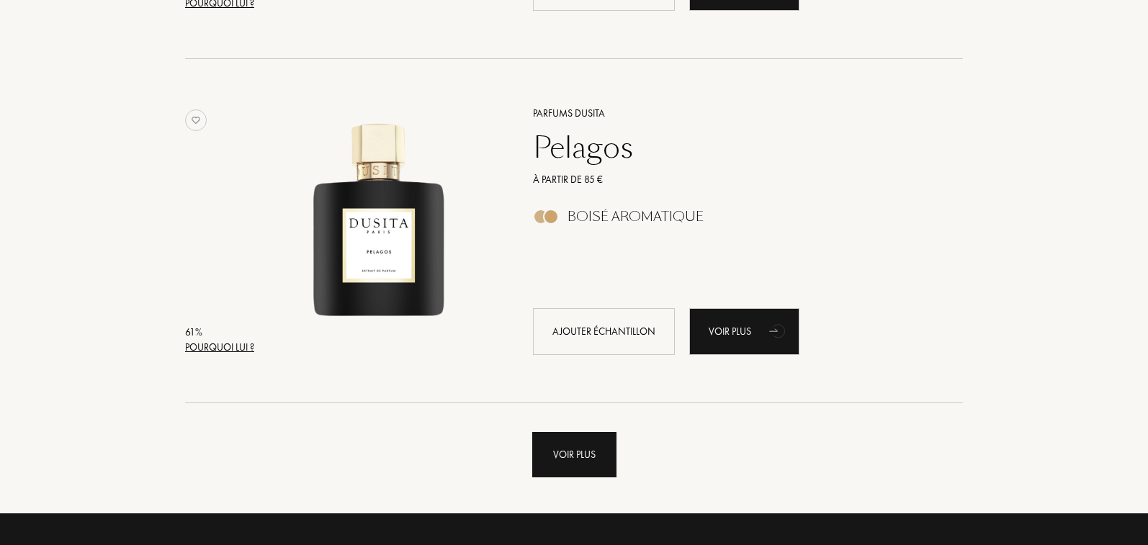
click at [568, 453] on div "Voir plus" at bounding box center [574, 454] width 84 height 45
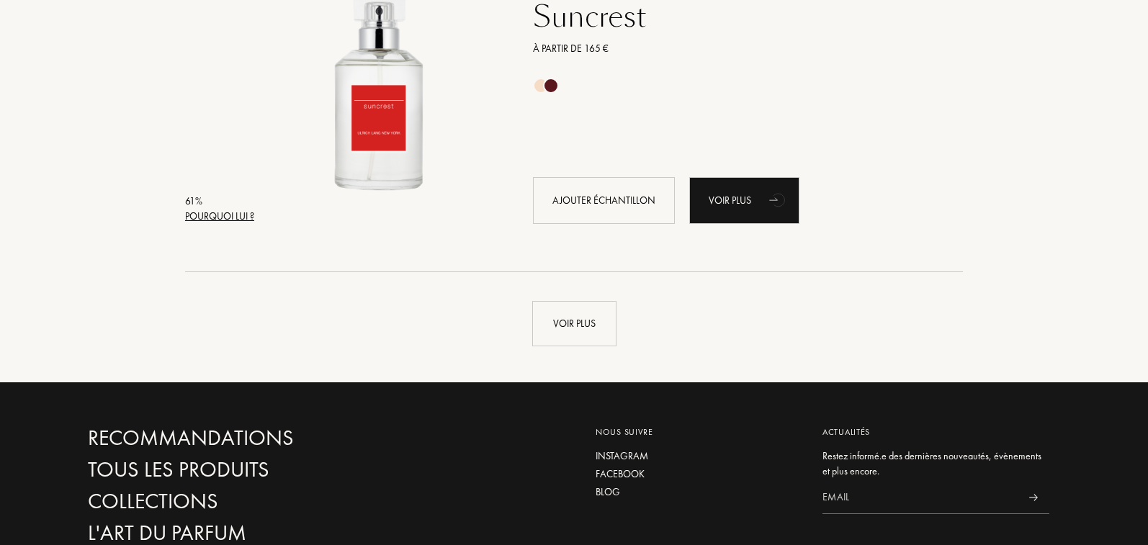
scroll to position [41269, 0]
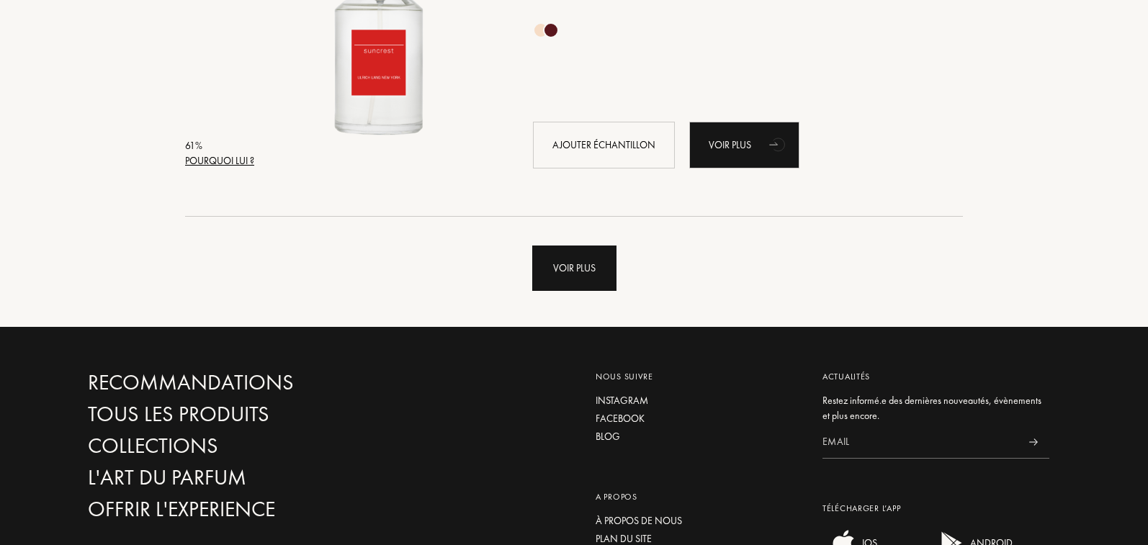
click at [575, 256] on div "Voir plus" at bounding box center [574, 268] width 84 height 45
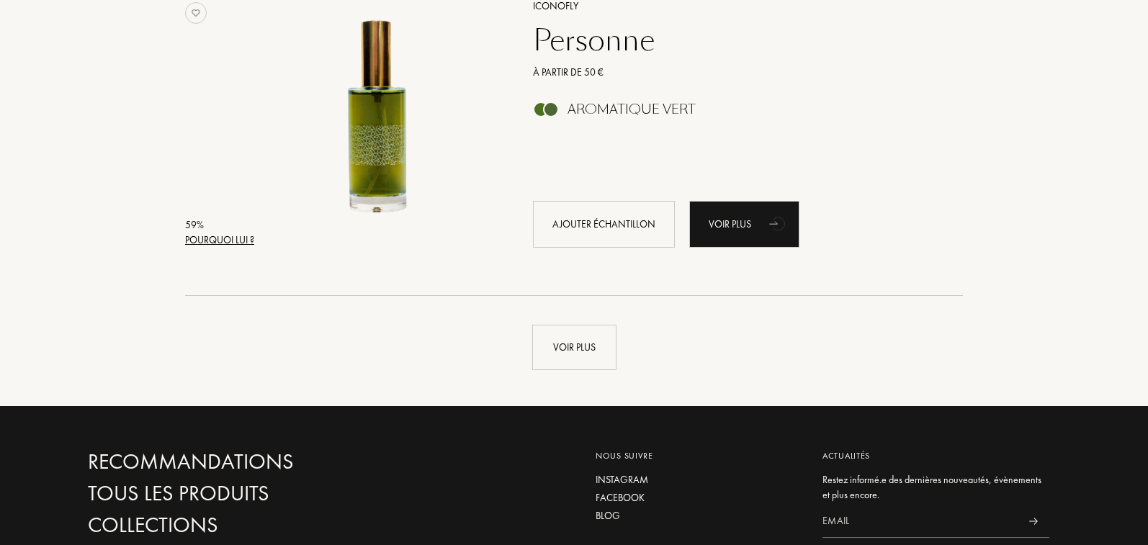
scroll to position [44689, 0]
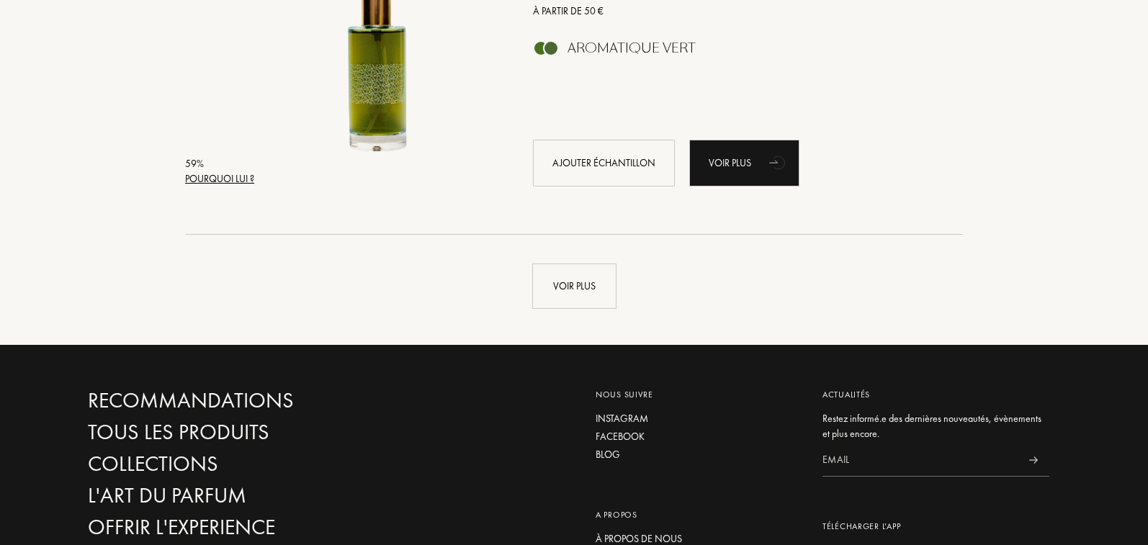
click at [603, 294] on div "Voir plus" at bounding box center [574, 286] width 84 height 45
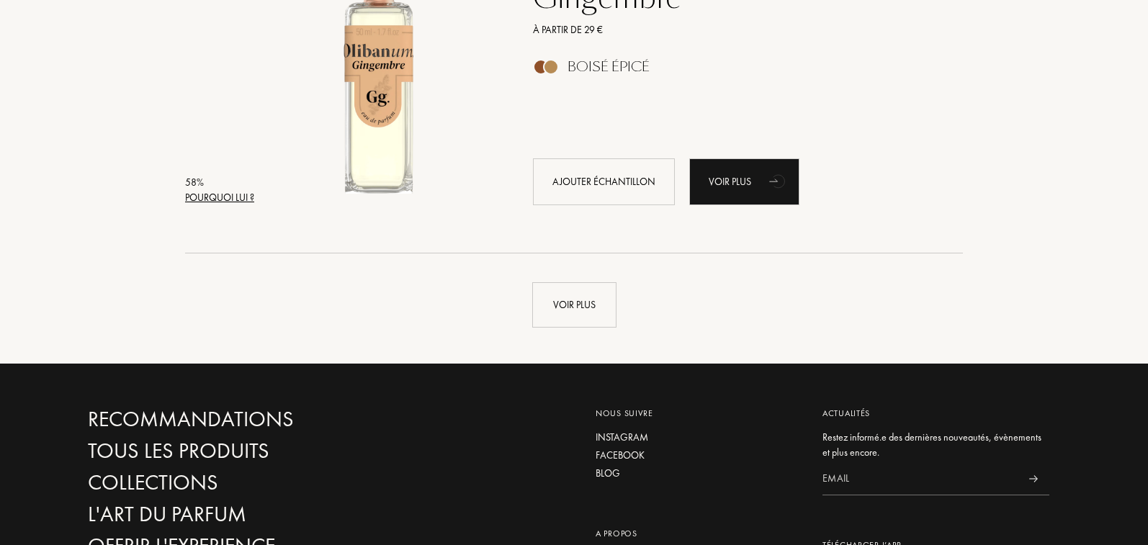
scroll to position [48174, 0]
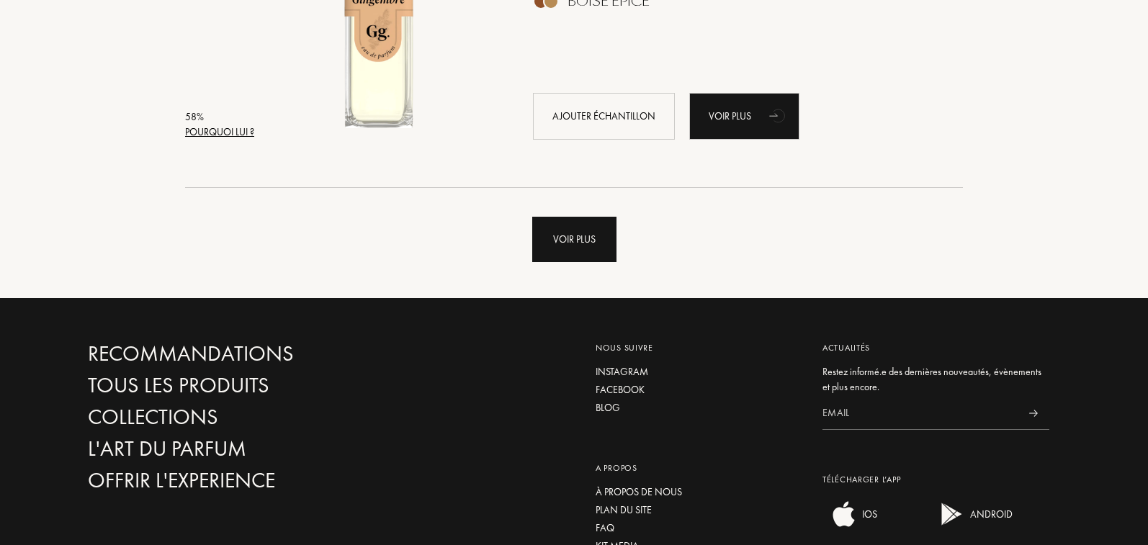
click at [586, 251] on div "Voir plus" at bounding box center [574, 239] width 84 height 45
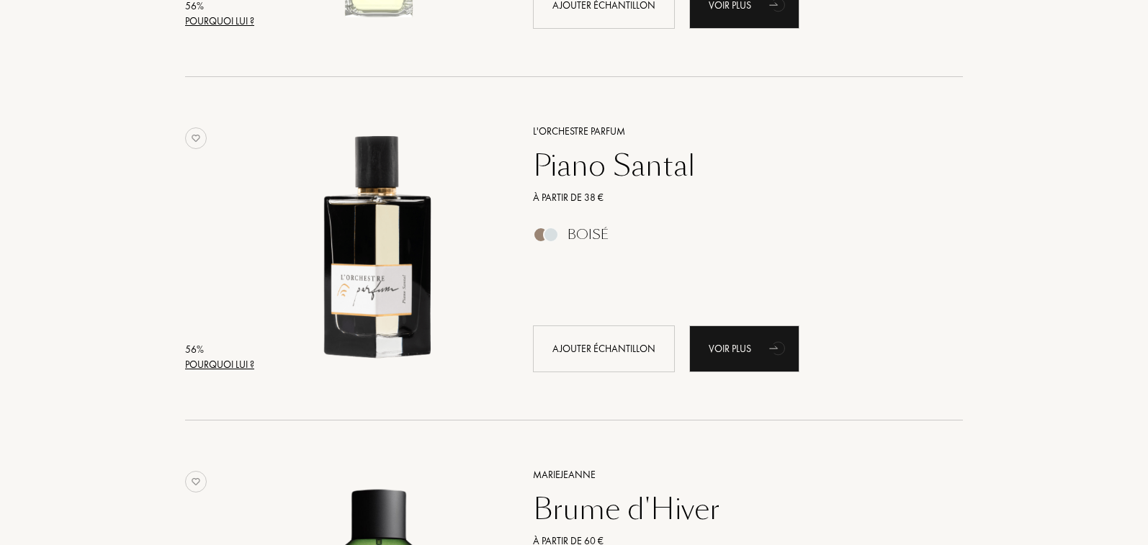
scroll to position [51512, 0]
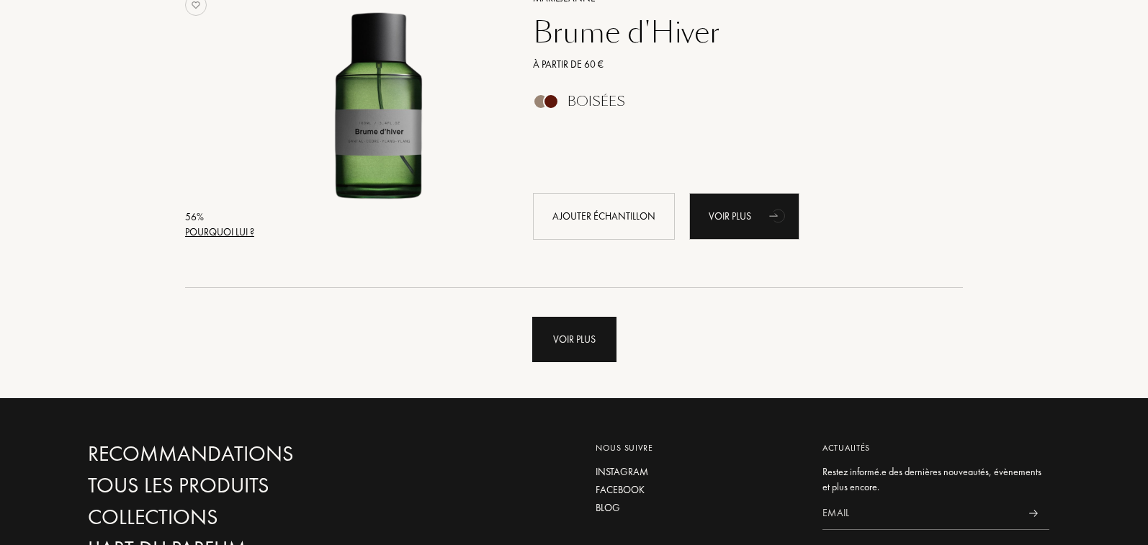
click at [573, 346] on div "Voir plus" at bounding box center [574, 339] width 84 height 45
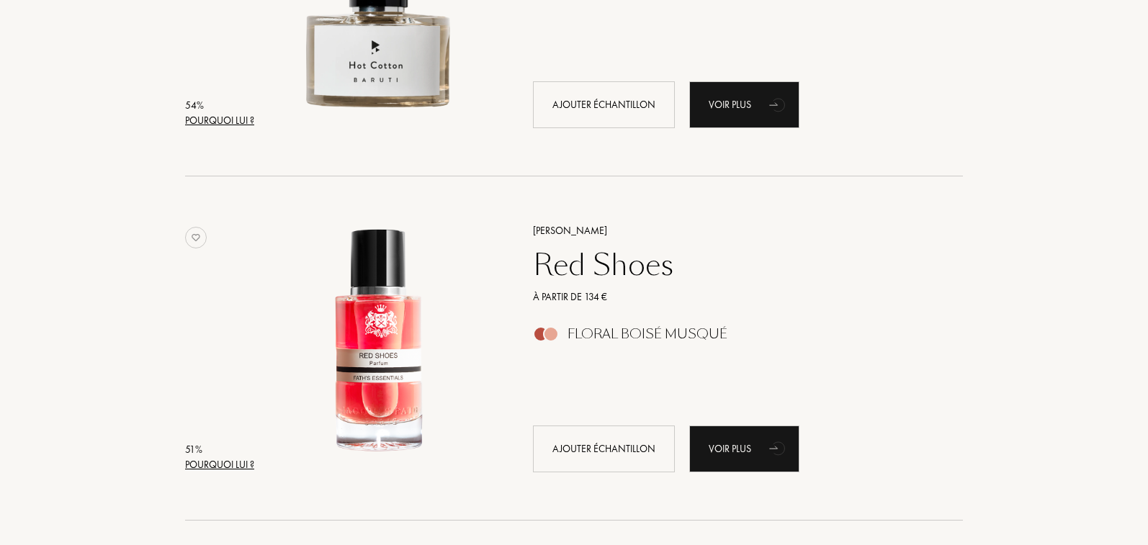
scroll to position [54851, 0]
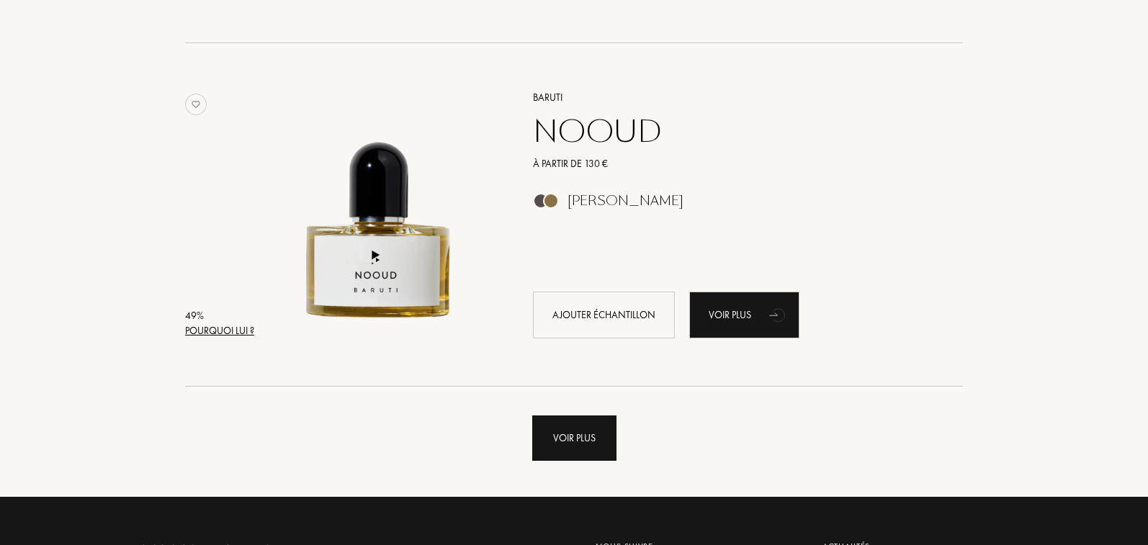
click at [560, 425] on div "Voir plus" at bounding box center [574, 437] width 84 height 45
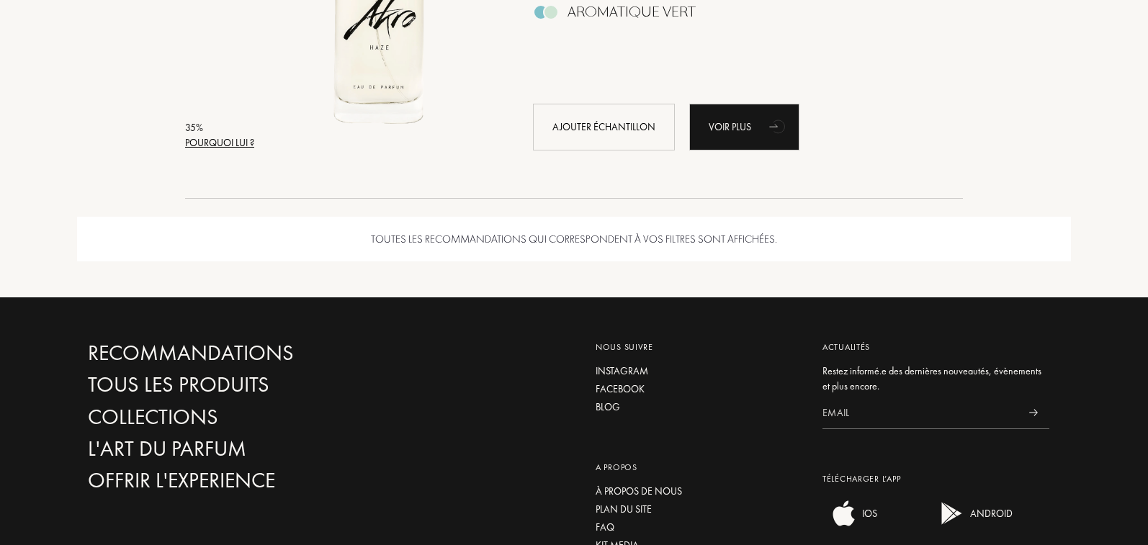
scroll to position [56491, 0]
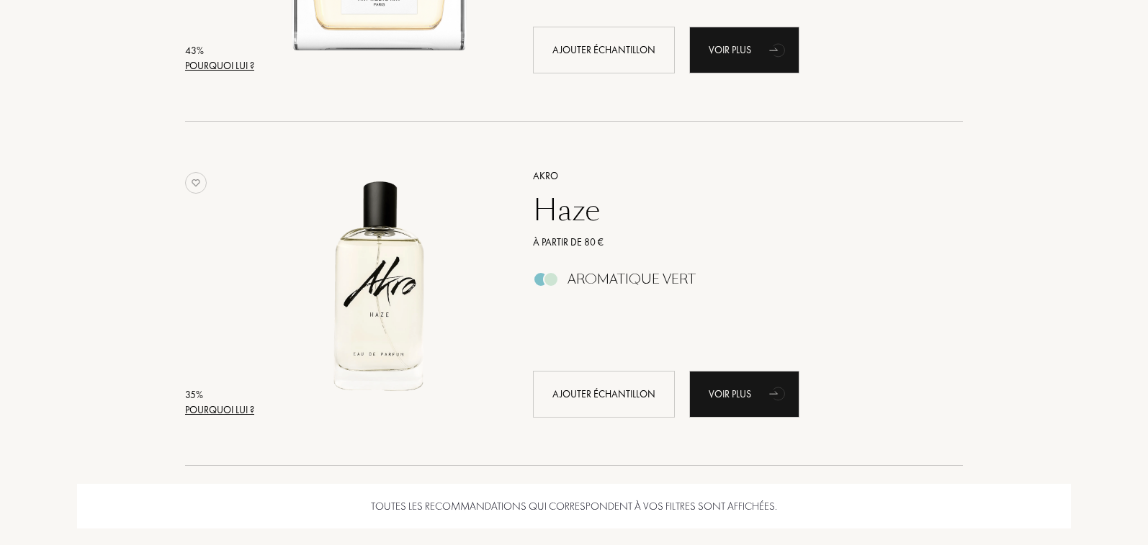
click at [537, 171] on div "Akro" at bounding box center [732, 175] width 420 height 15
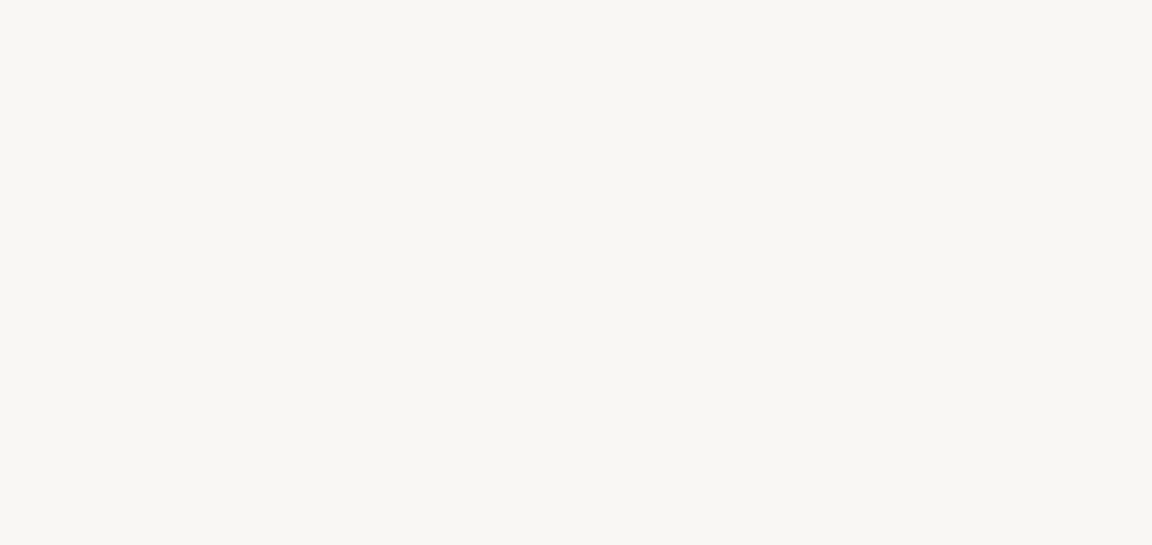
select select "FR"
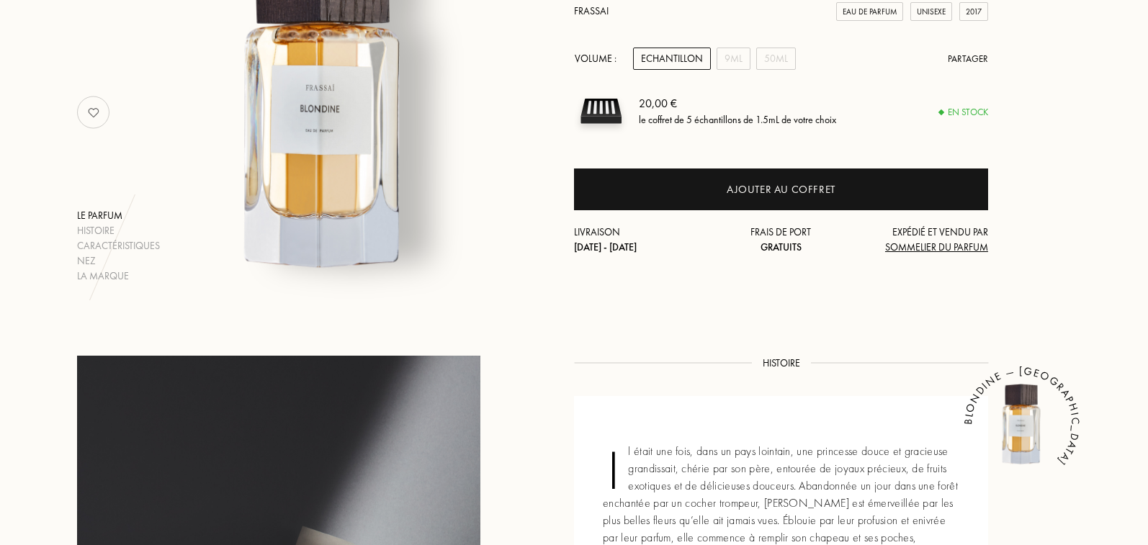
scroll to position [130, 0]
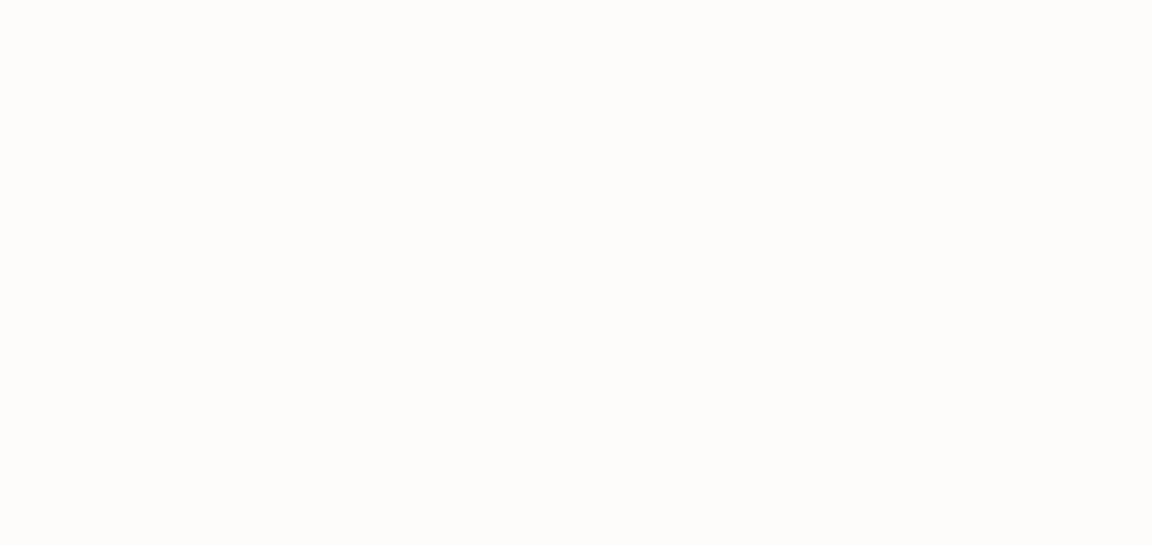
select select "FR"
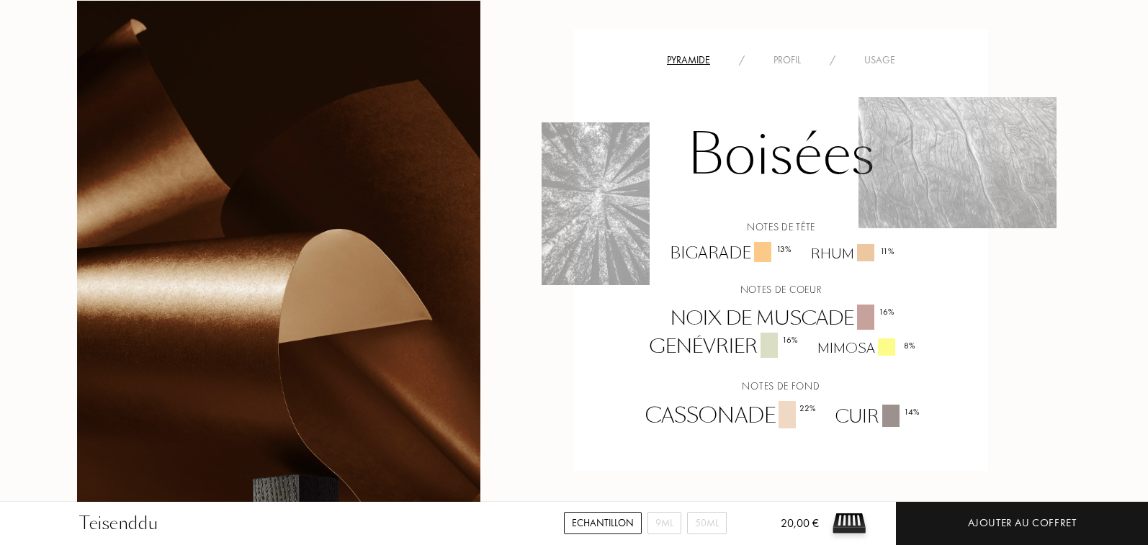
scroll to position [1122, 0]
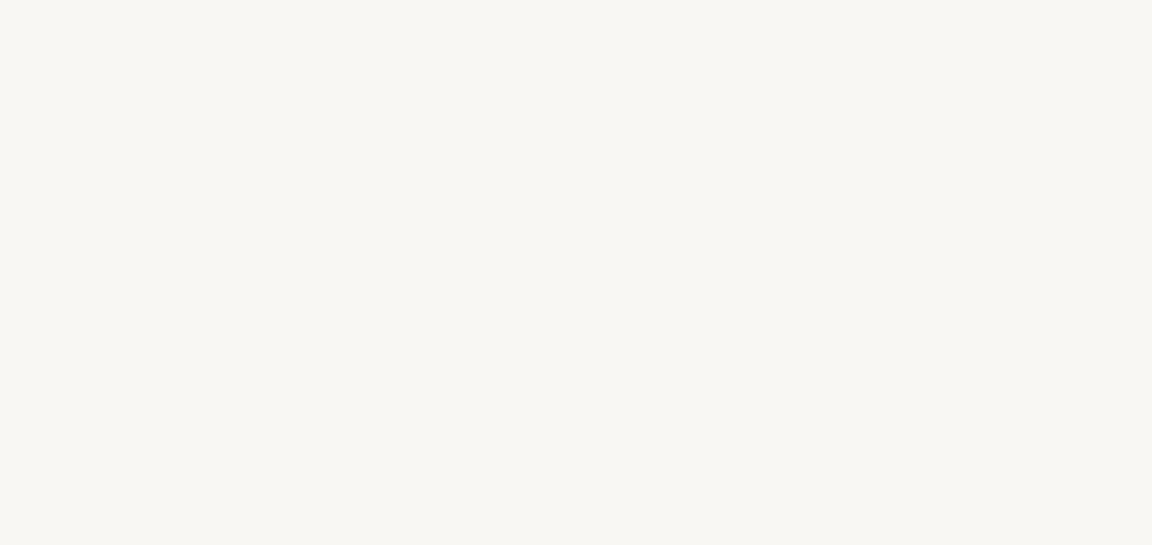
select select "FR"
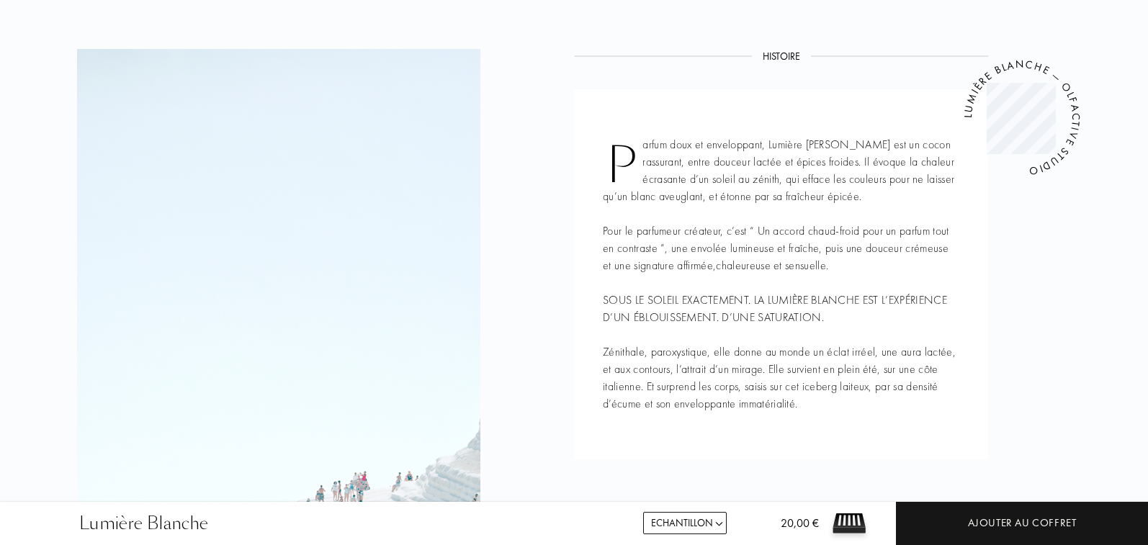
scroll to position [593, 0]
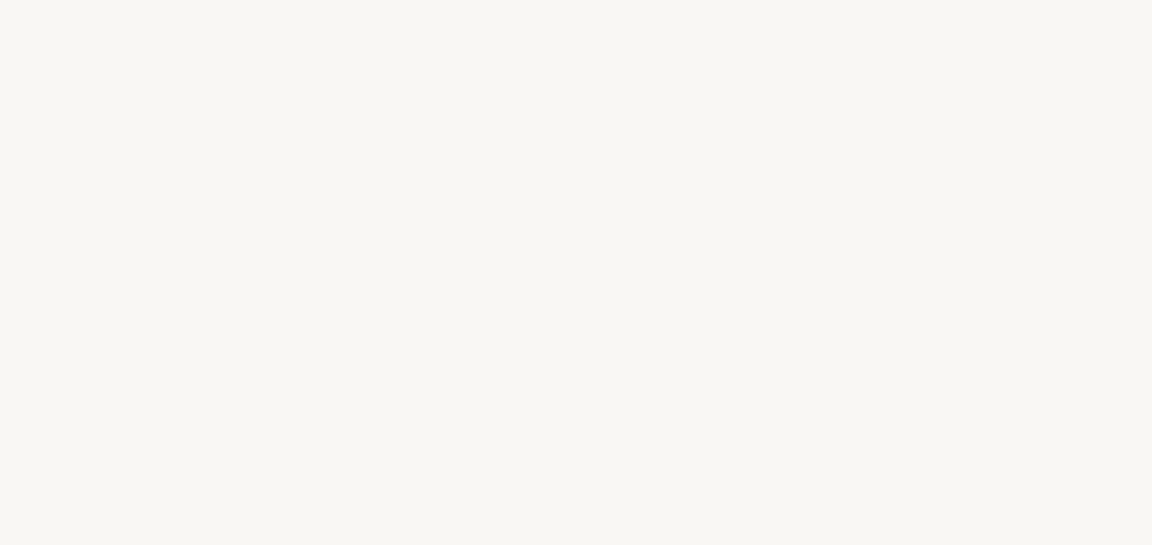
select select "FR"
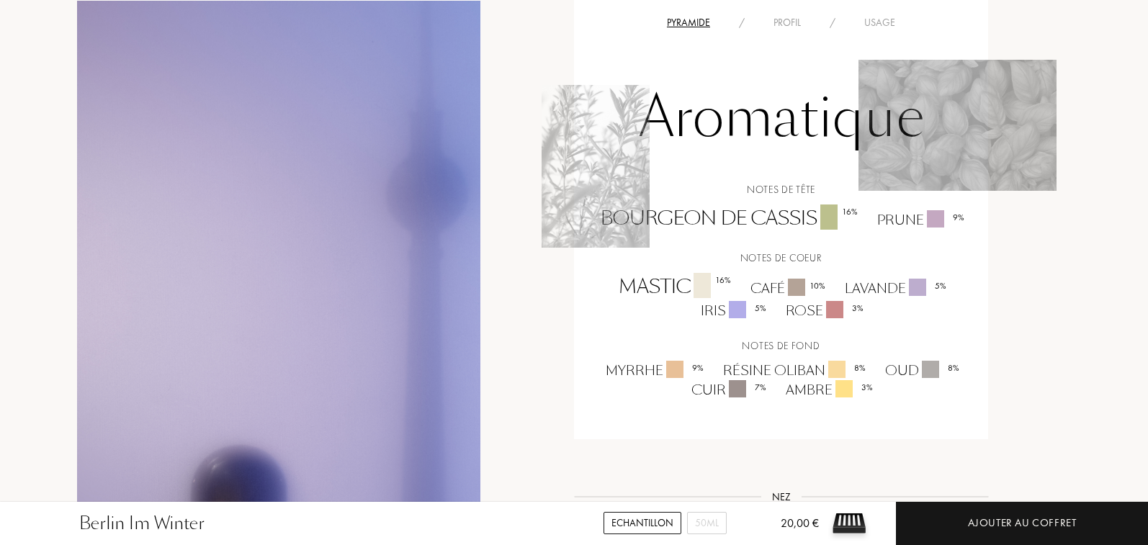
scroll to position [955, 0]
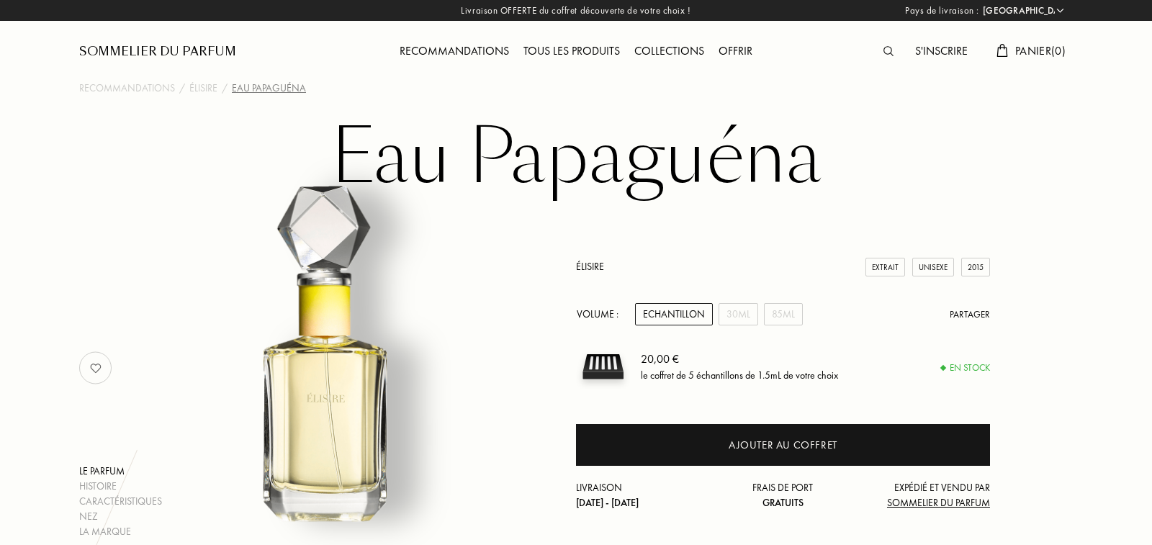
select select "FR"
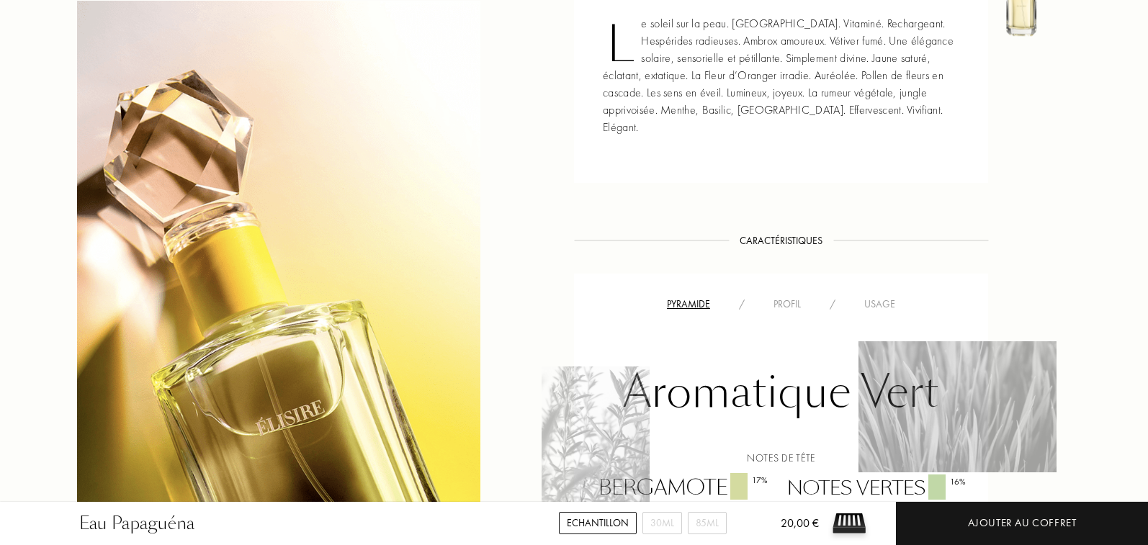
scroll to position [600, 0]
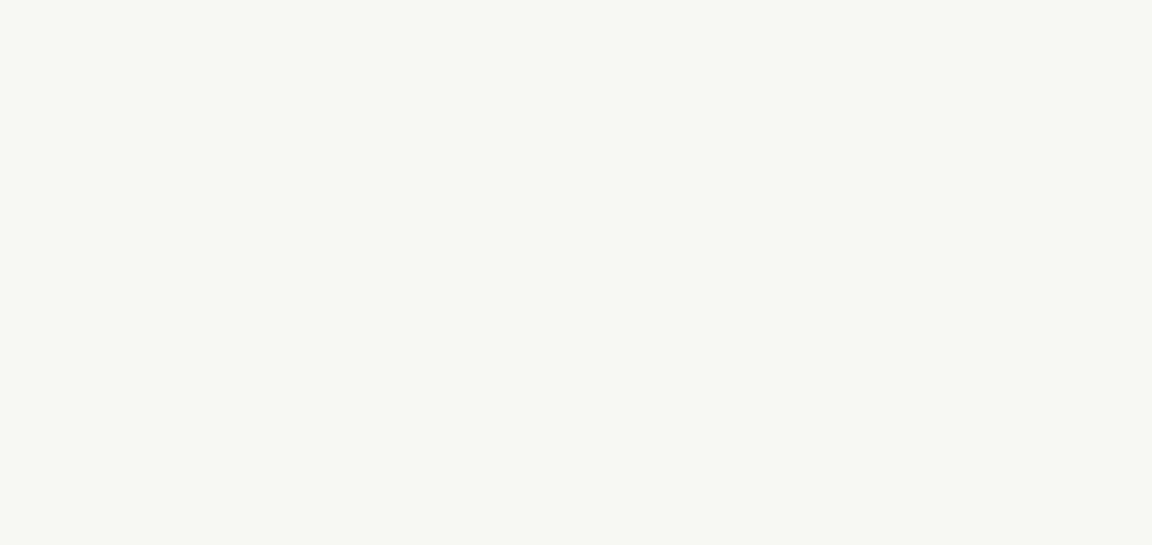
select select "FR"
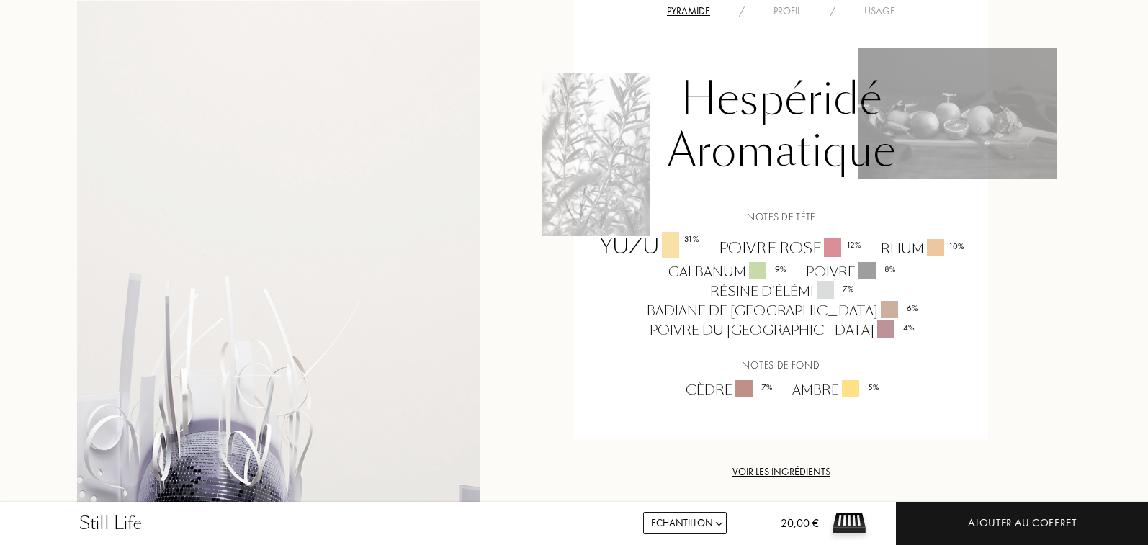
scroll to position [1118, 0]
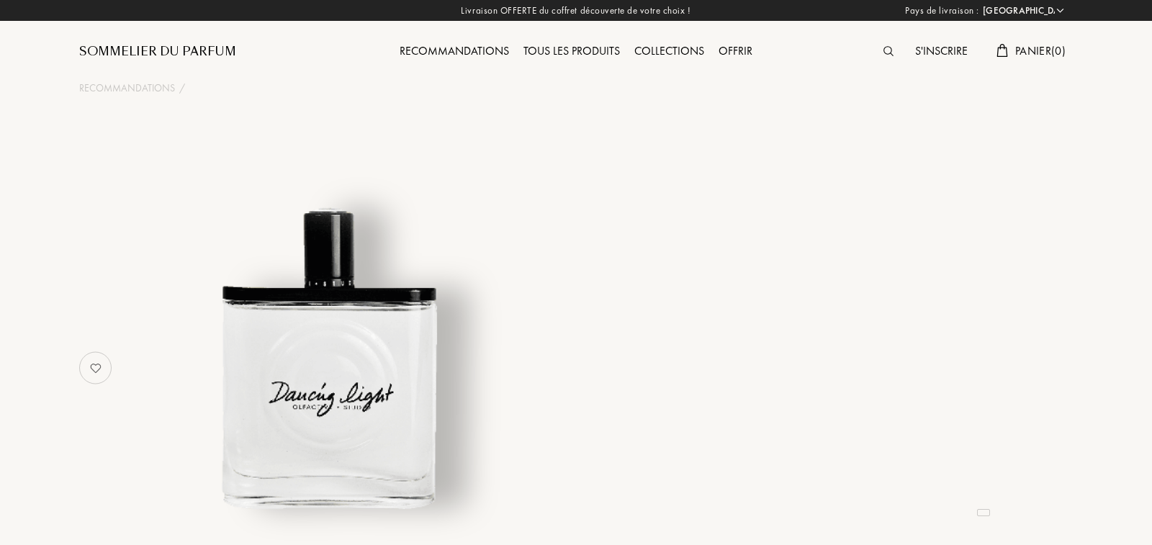
select select "FR"
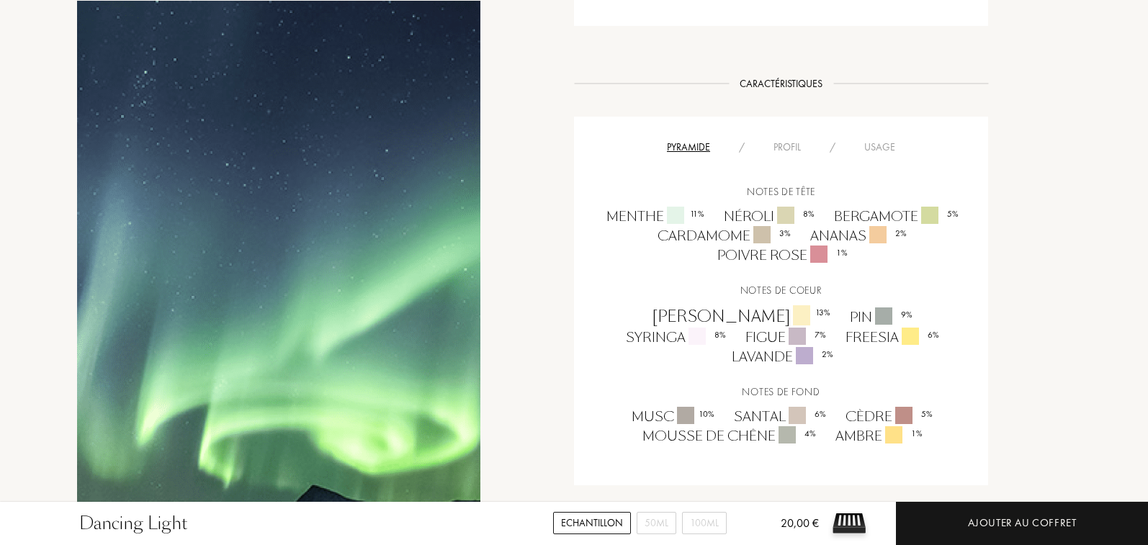
scroll to position [844, 0]
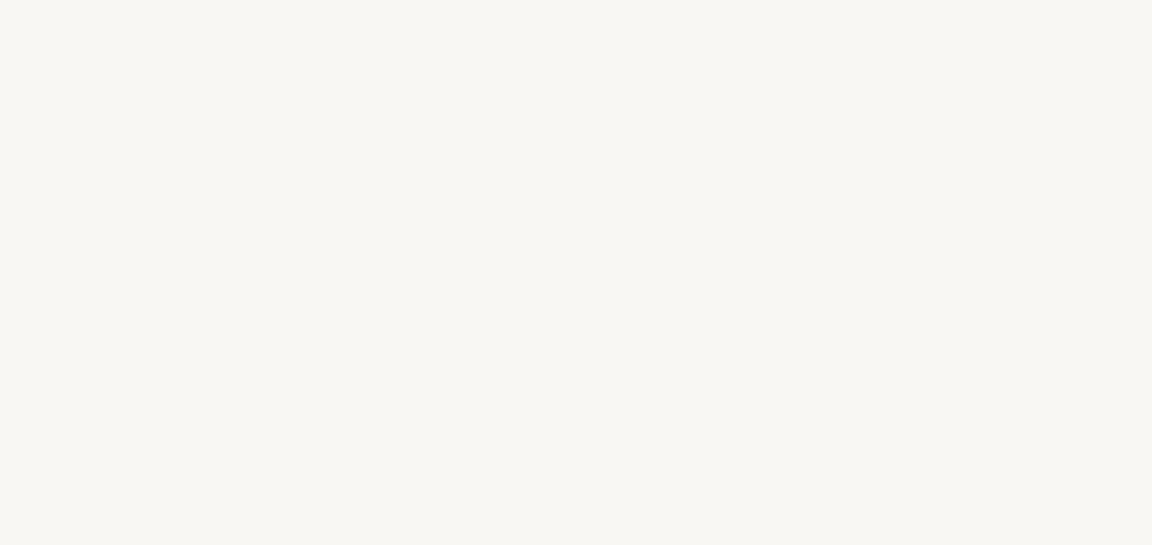
select select "FR"
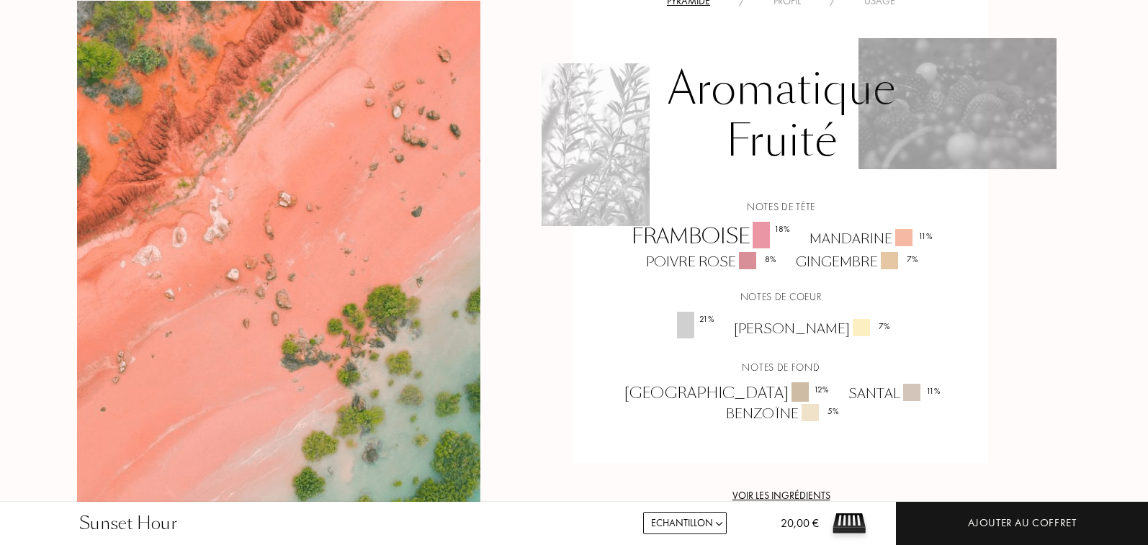
scroll to position [956, 0]
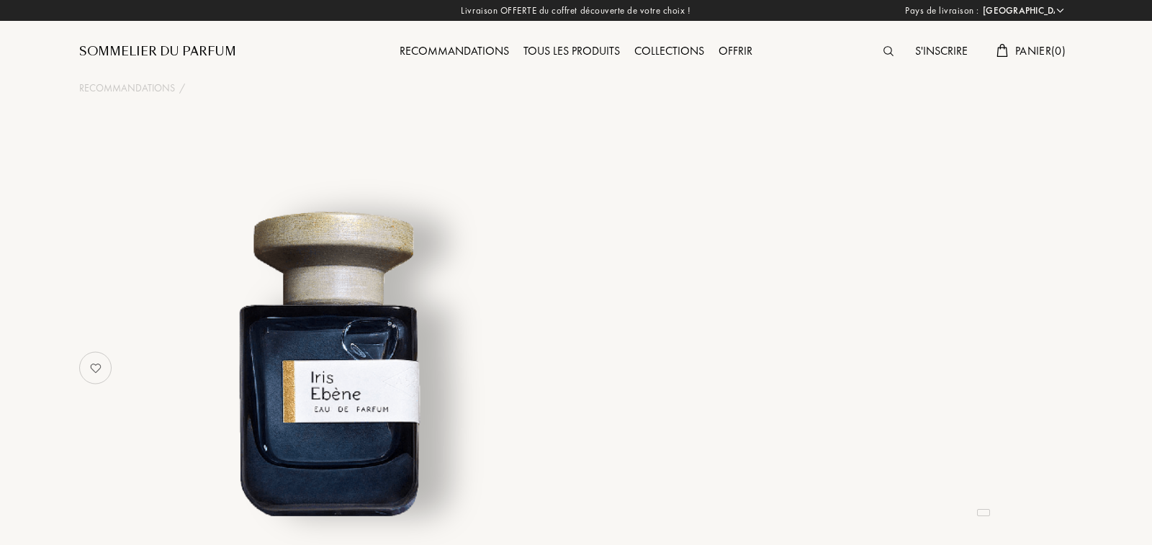
select select "FR"
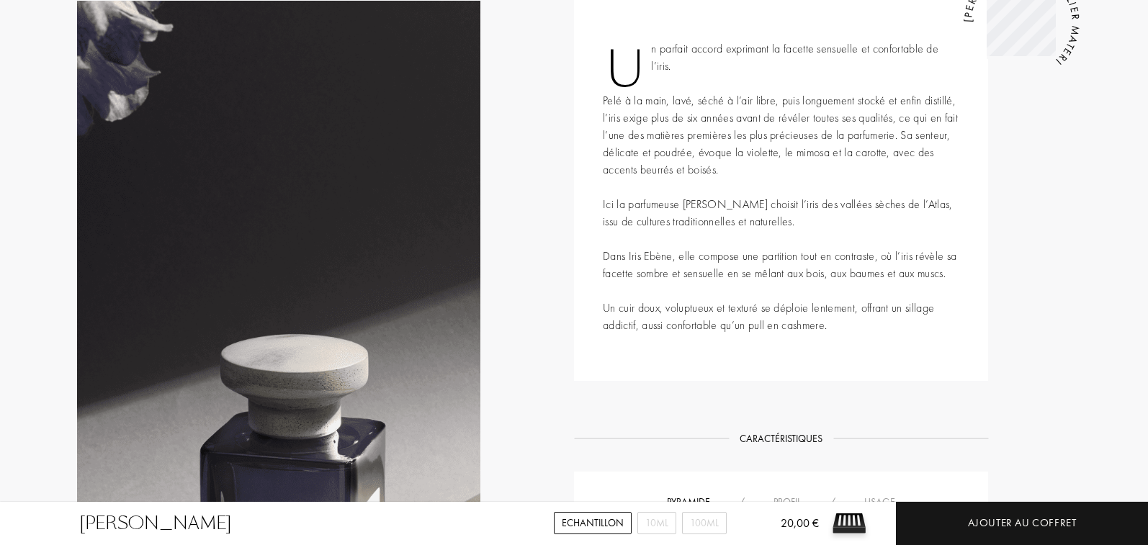
scroll to position [55, 0]
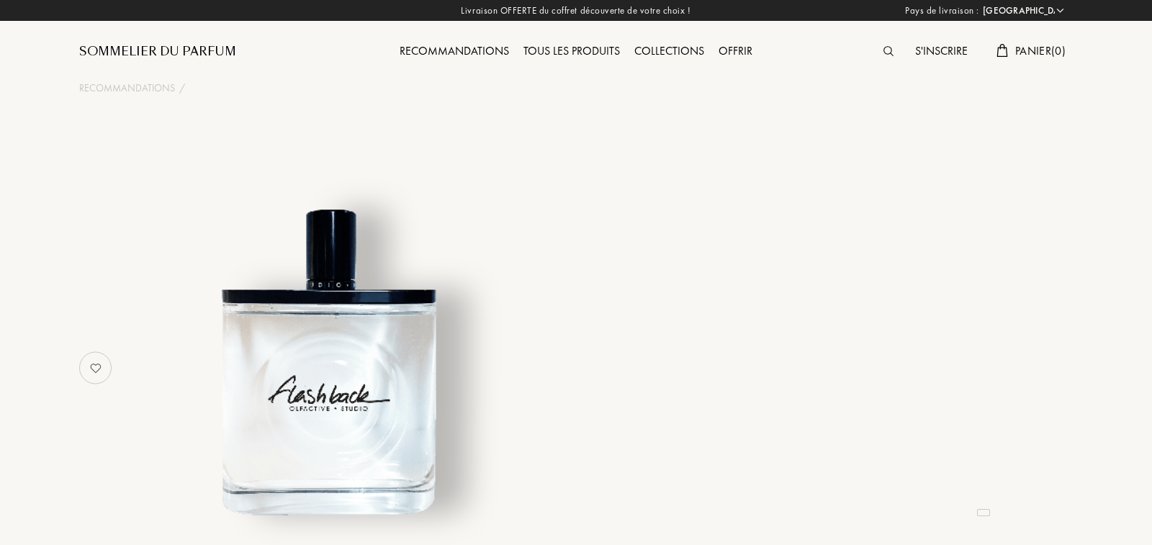
select select "FR"
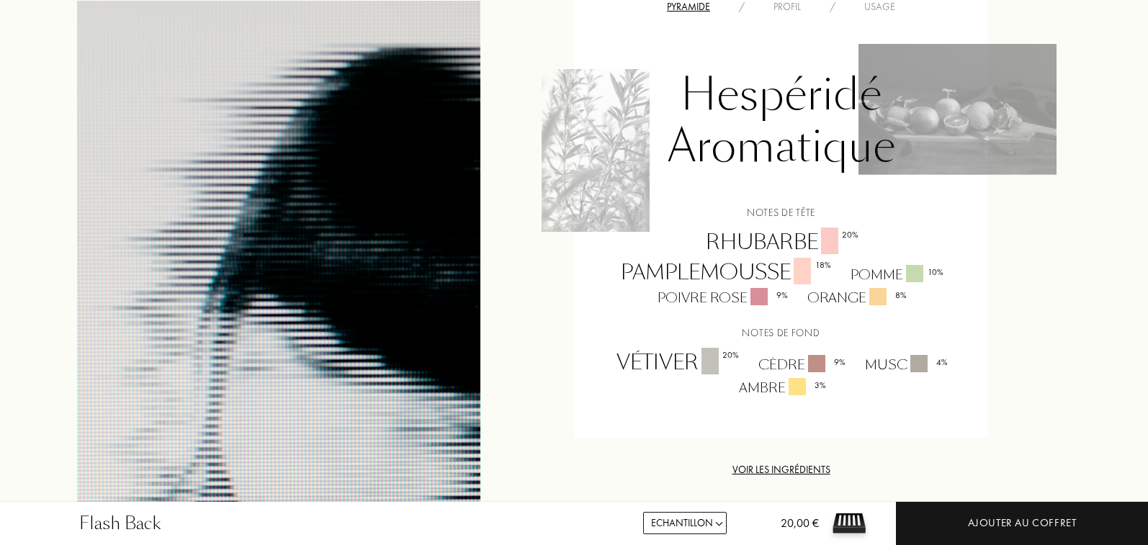
scroll to position [1153, 0]
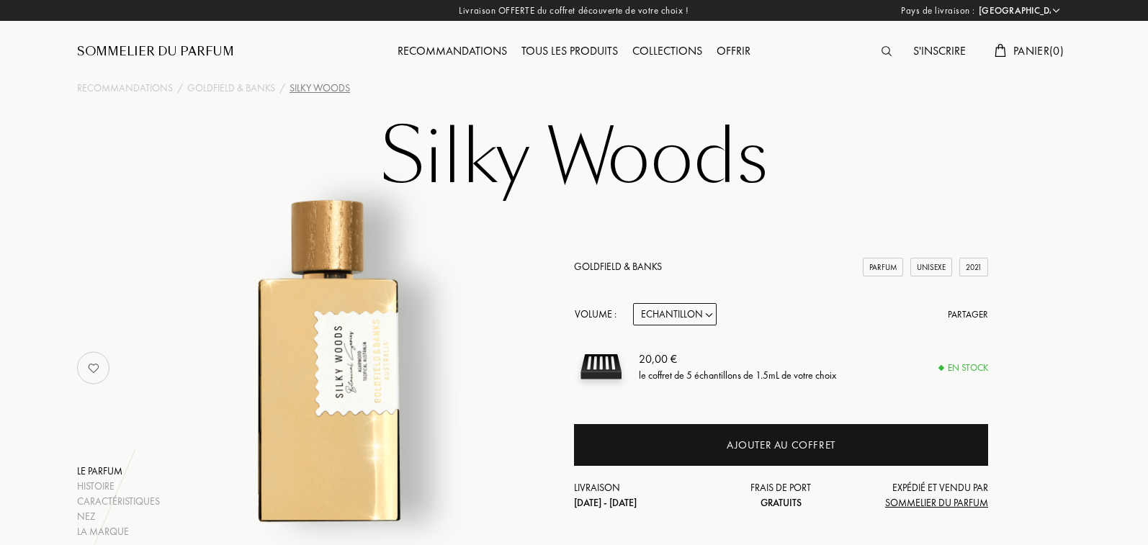
select select "FR"
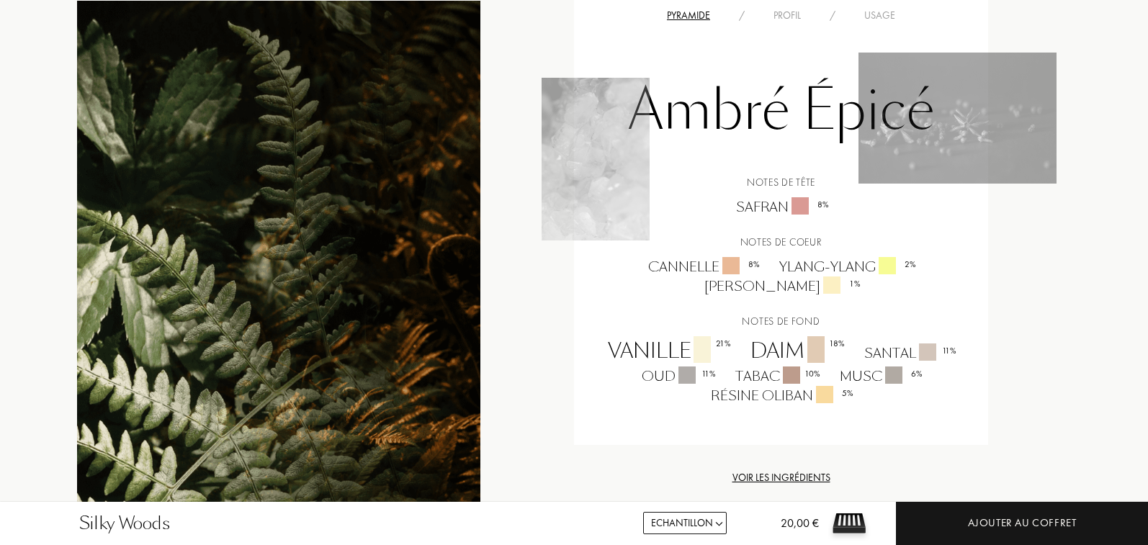
scroll to position [1063, 0]
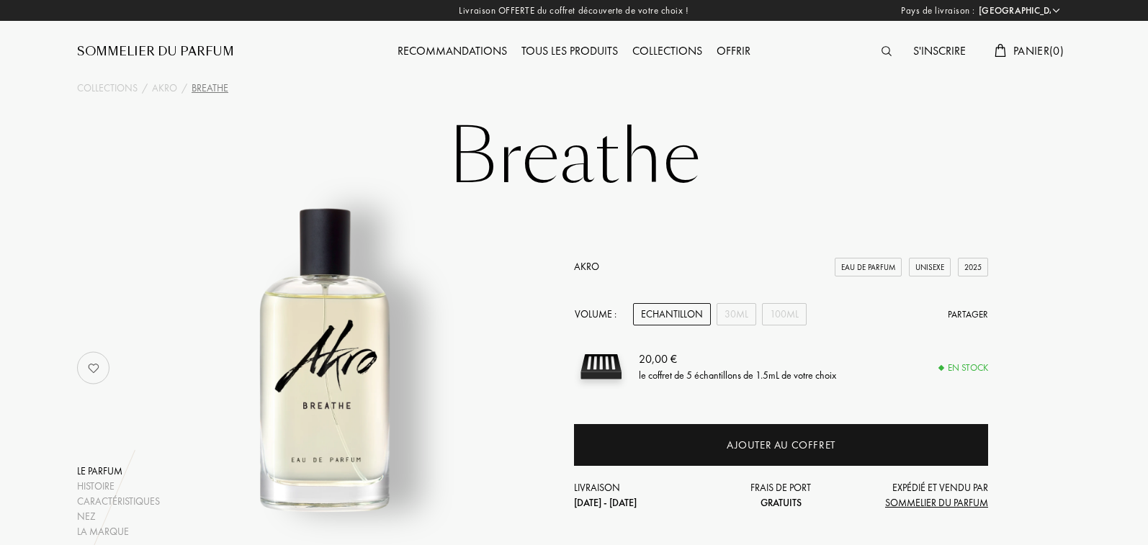
select select "FR"
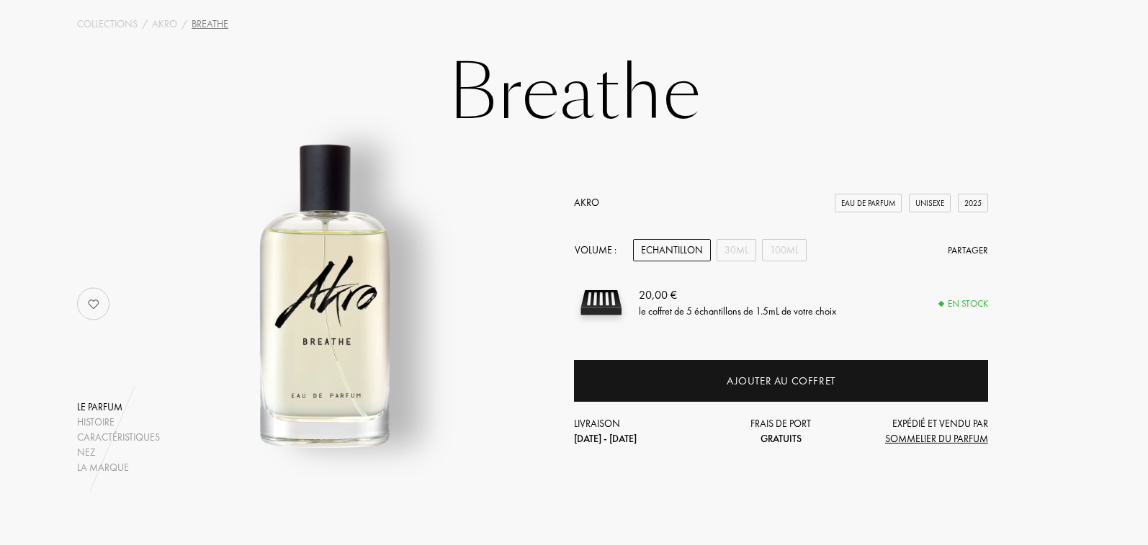
scroll to position [56, 0]
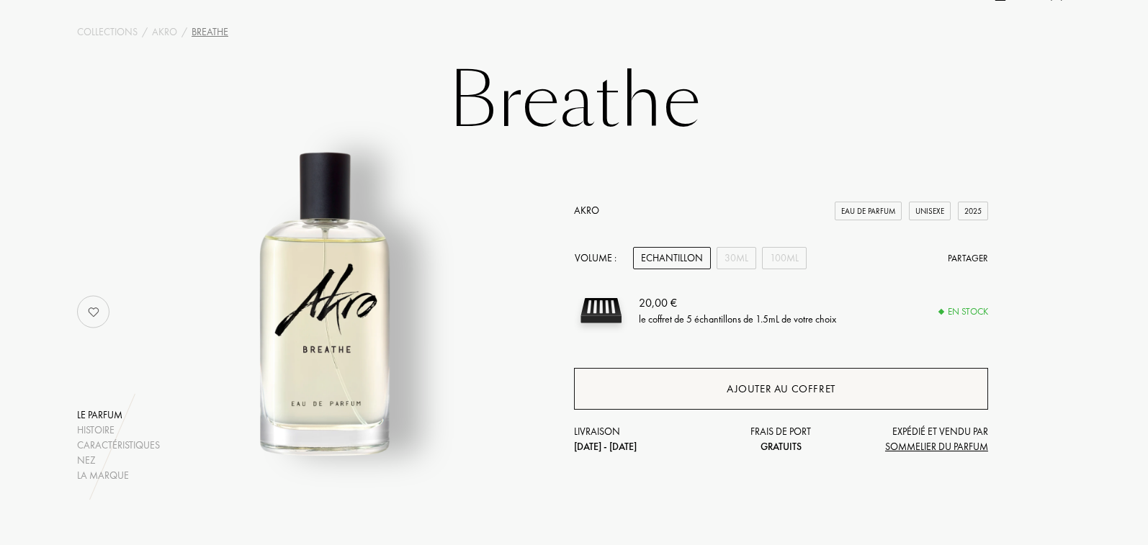
click at [671, 387] on div "Ajouter au coffret" at bounding box center [781, 389] width 414 height 42
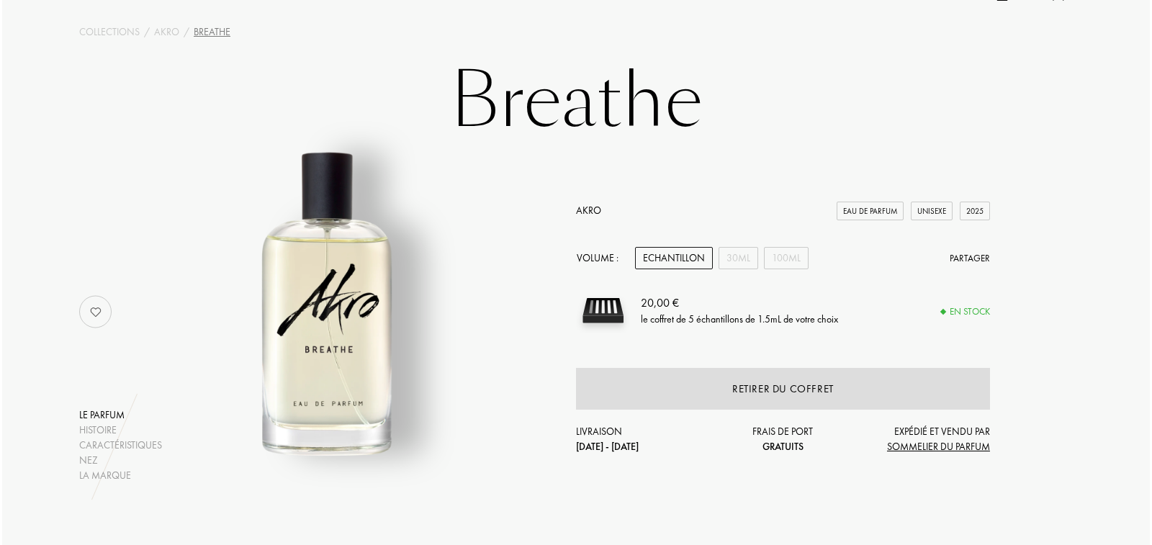
scroll to position [0, 0]
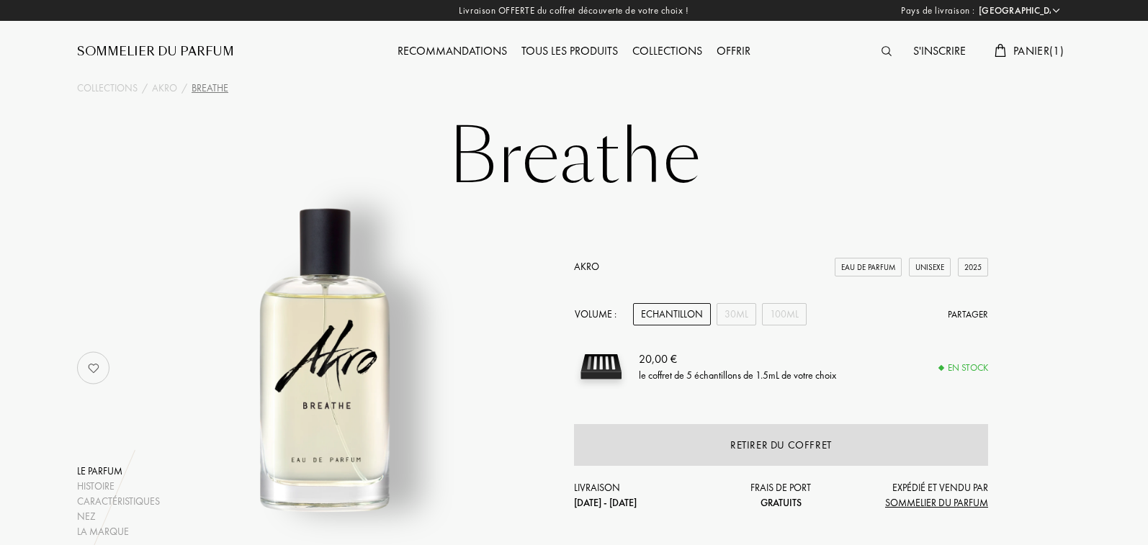
click at [881, 52] on img at bounding box center [886, 51] width 10 height 10
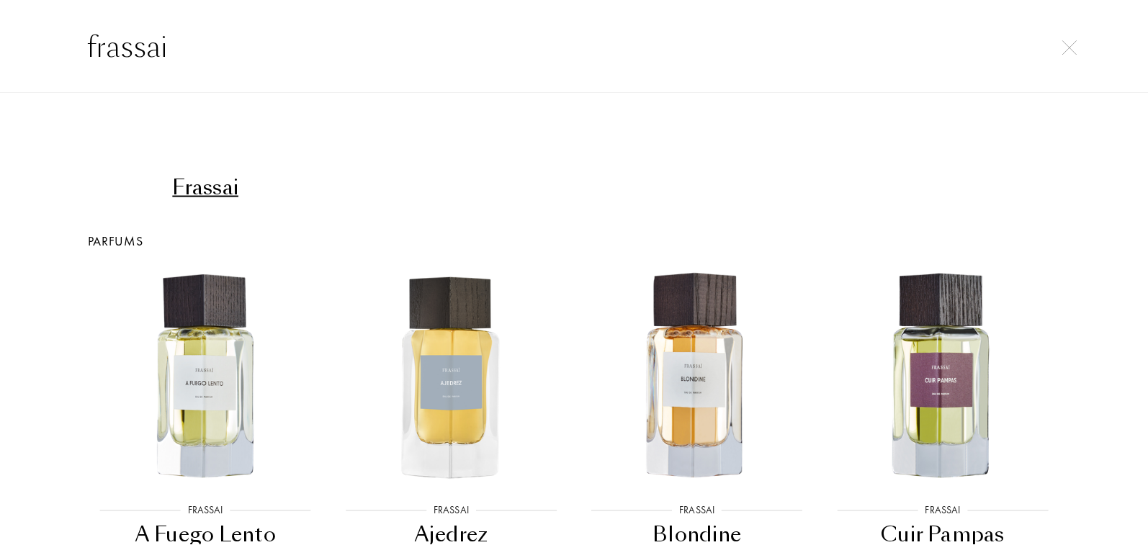
scroll to position [229, 0]
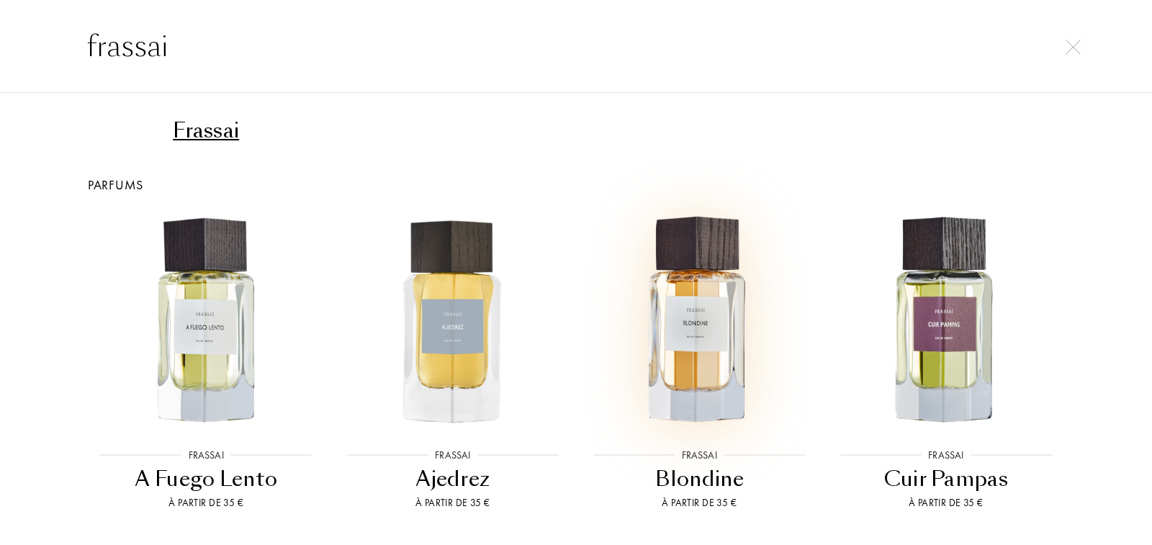
type input "frassai"
click at [696, 306] on img at bounding box center [699, 321] width 222 height 222
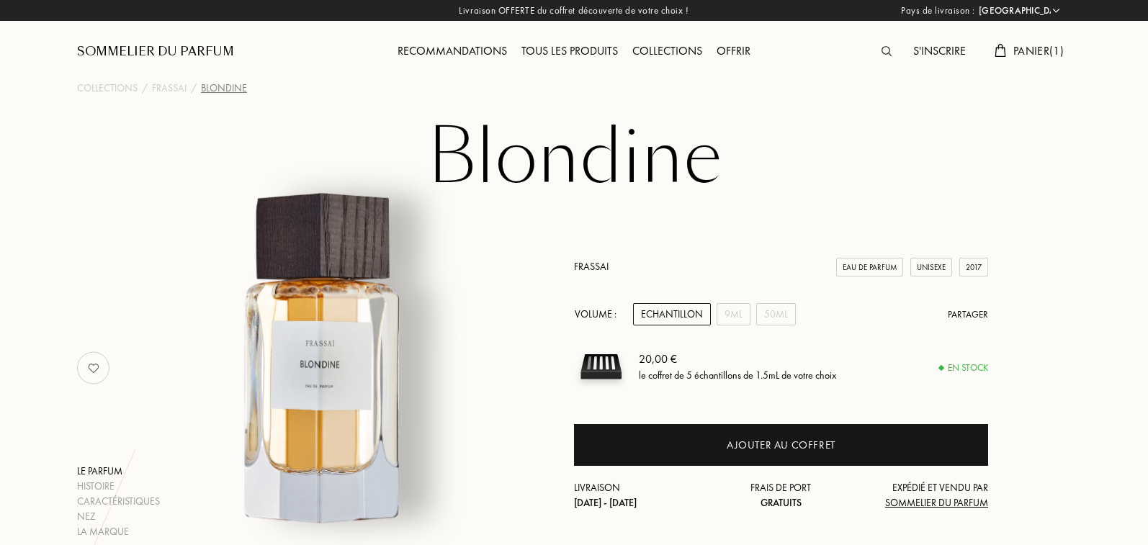
select select "FR"
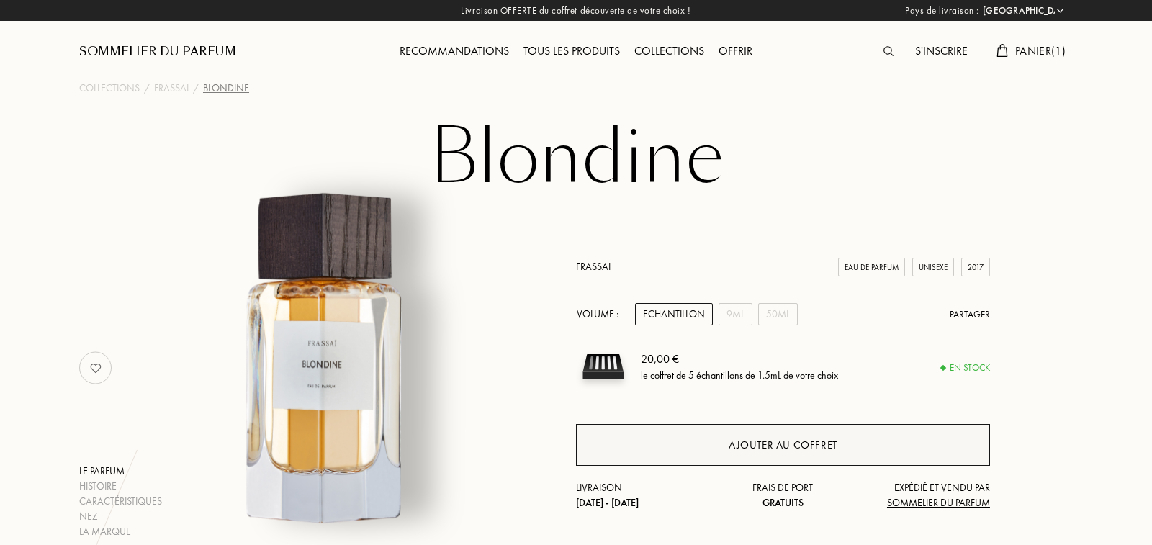
click at [788, 436] on div "Ajouter au coffret" at bounding box center [783, 445] width 414 height 42
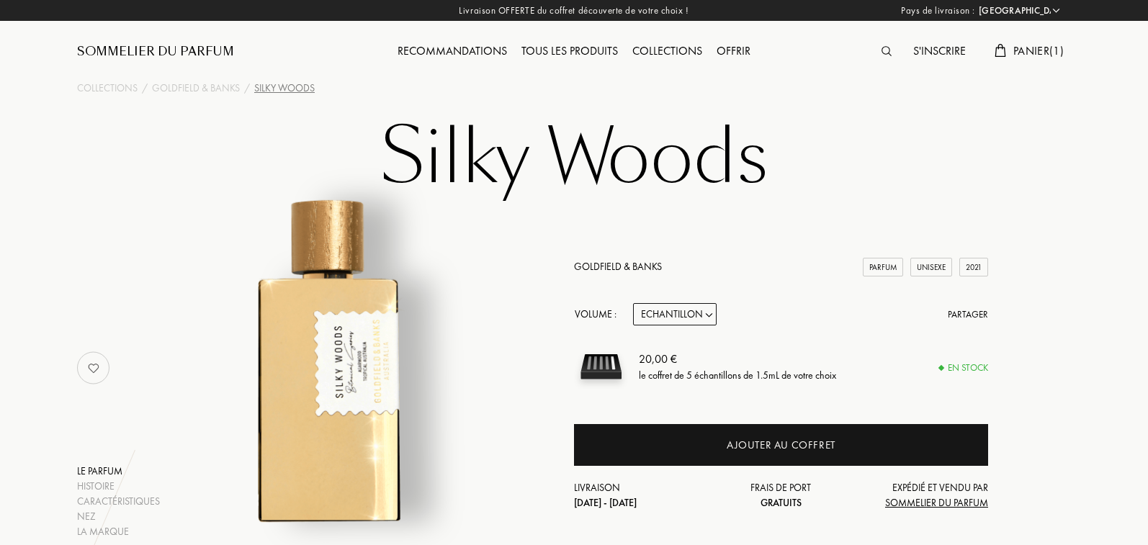
select select "FR"
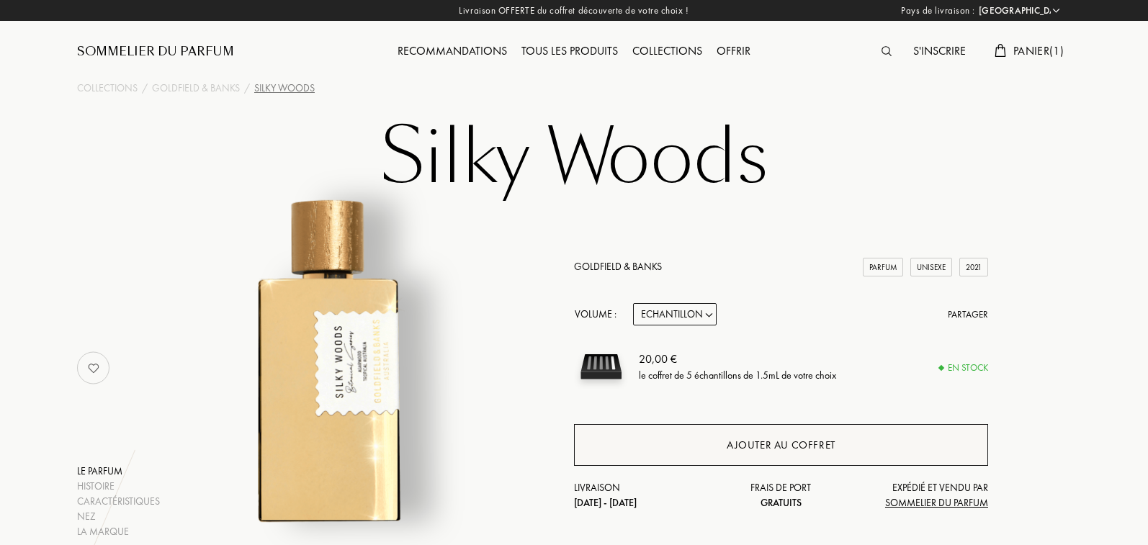
click at [633, 446] on div "Ajouter au coffret" at bounding box center [781, 445] width 414 height 42
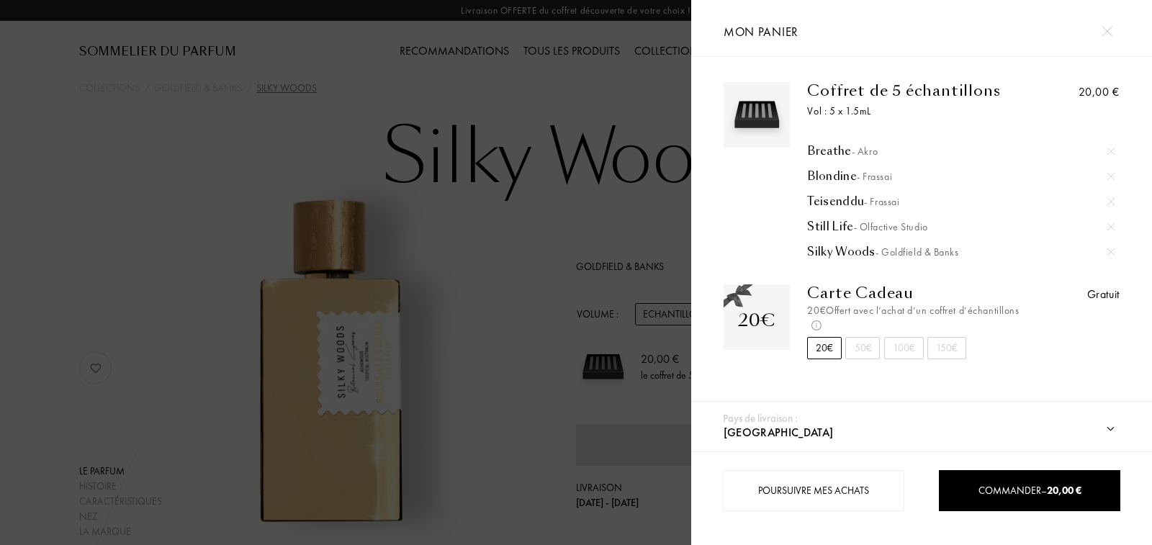
click at [1107, 143] on div at bounding box center [1111, 151] width 22 height 22
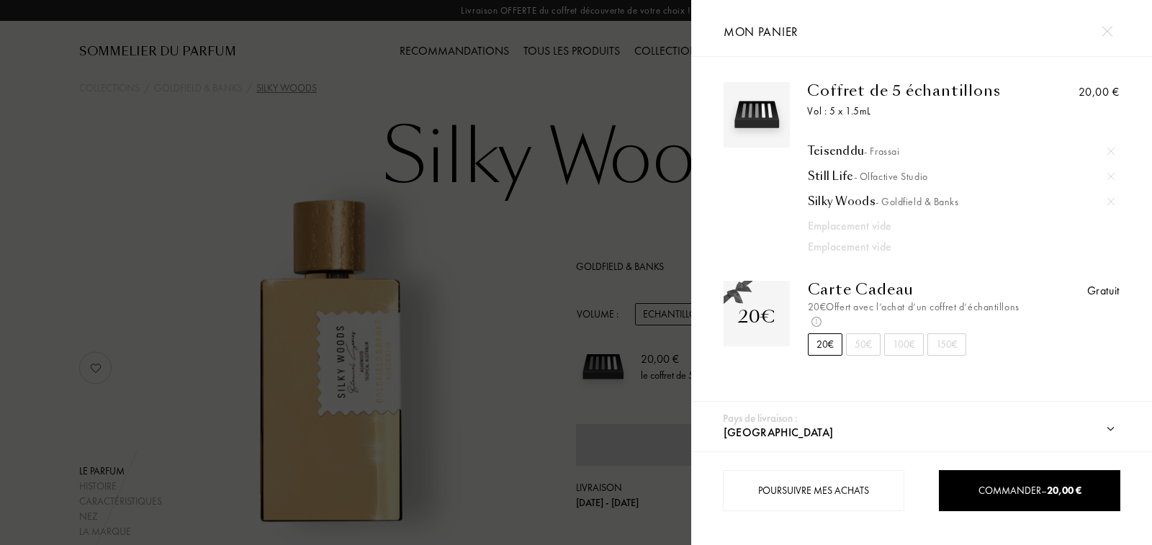
click at [1107, 143] on div at bounding box center [1111, 151] width 22 height 22
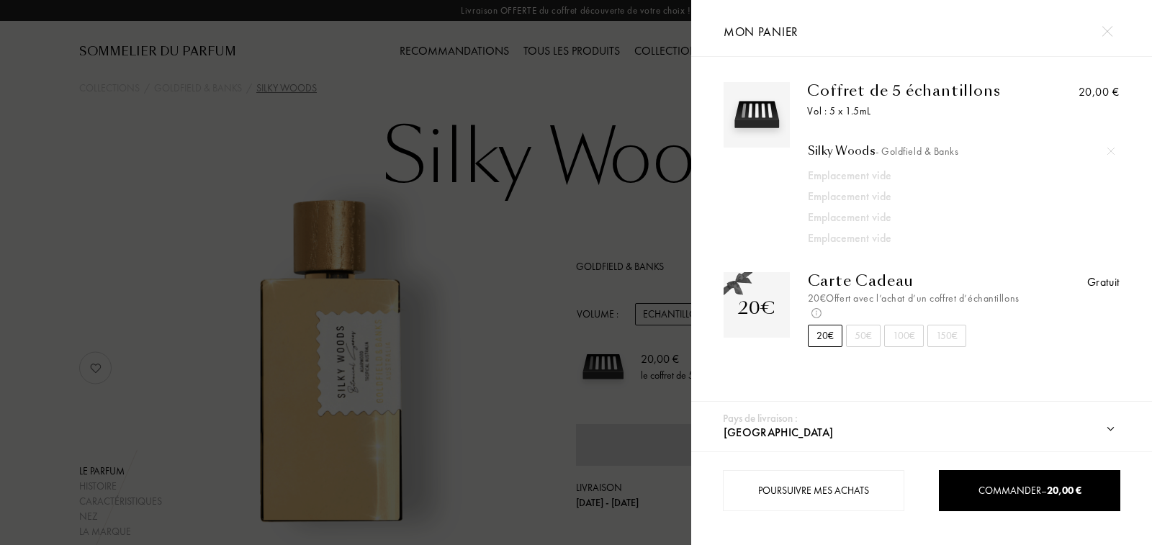
click at [1107, 143] on div at bounding box center [1111, 151] width 22 height 22
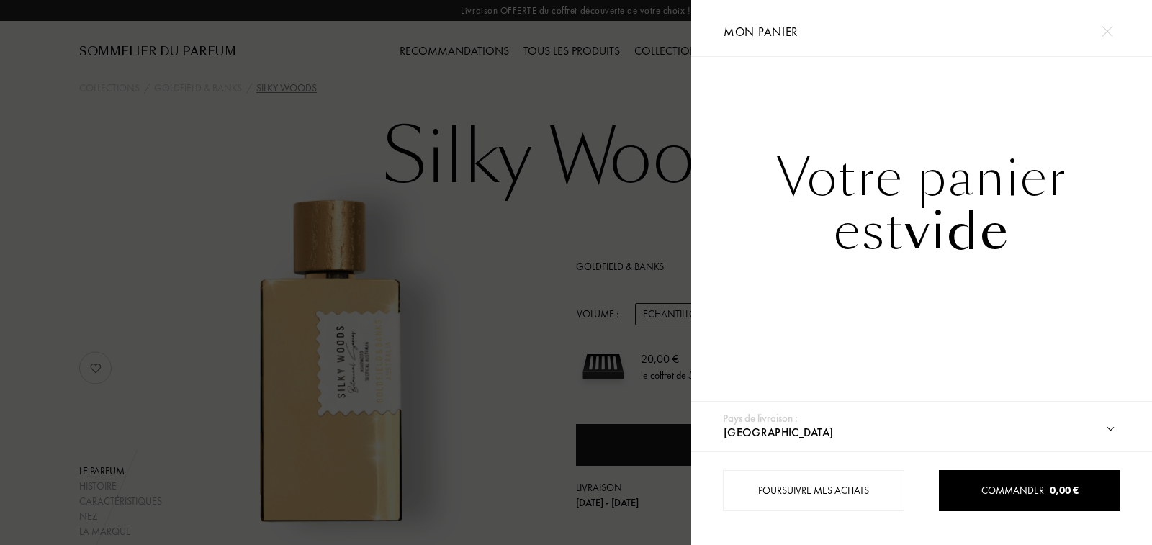
click at [1106, 29] on img at bounding box center [1107, 31] width 11 height 11
